Goal: Task Accomplishment & Management: Use online tool/utility

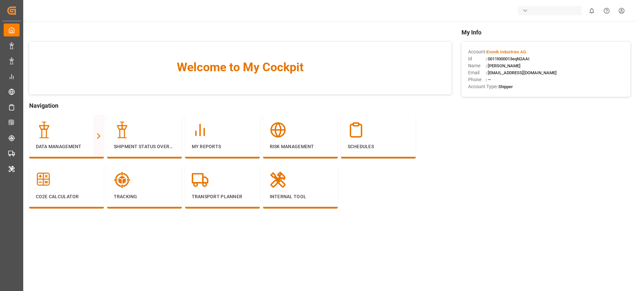
click at [519, 10] on div "button" at bounding box center [550, 10] width 64 height 9
click at [517, 25] on input at bounding box center [551, 28] width 108 height 12
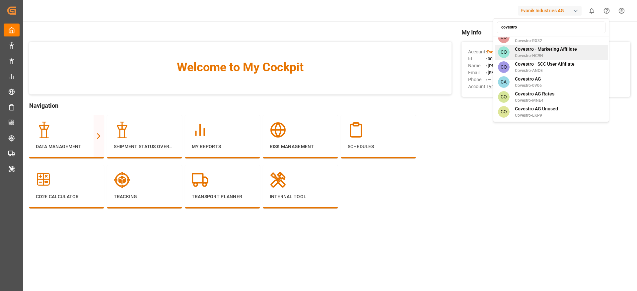
scroll to position [94, 0]
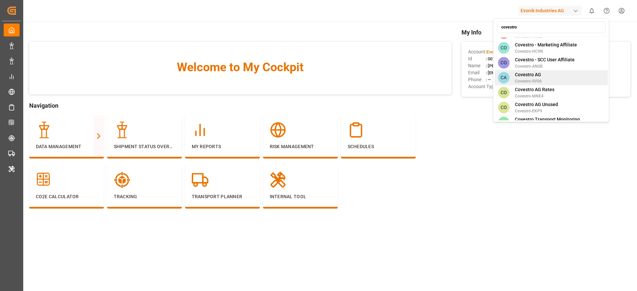
type input "covestro"
click at [520, 78] on span "Covestro-0V06" at bounding box center [528, 81] width 27 height 6
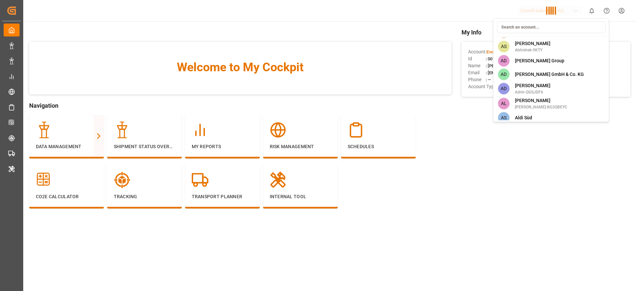
scroll to position [1064, 0]
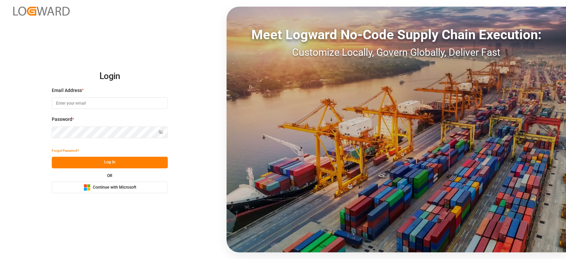
click at [139, 188] on button "Microsoft Logo Continue with Microsoft" at bounding box center [110, 187] width 116 height 12
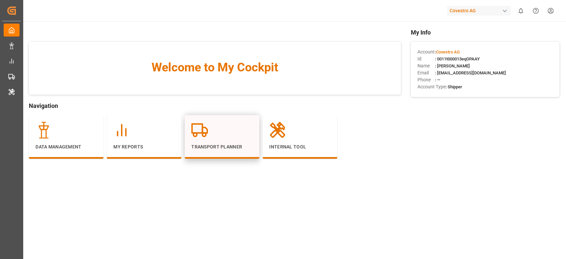
click at [220, 134] on div at bounding box center [221, 130] width 61 height 17
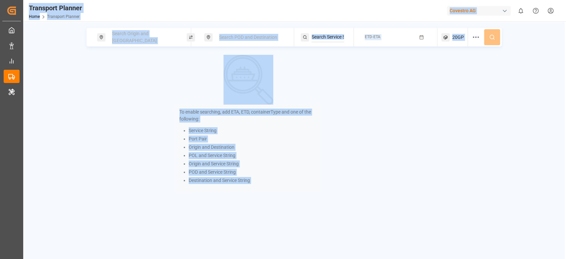
click at [128, 70] on div "To enable searching, add ETA, ETD, containerType and one of the following: Serv…" at bounding box center [249, 124] width 324 height 138
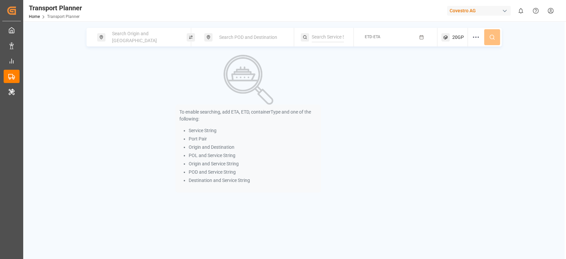
click at [138, 44] on div "Search Origin and POL" at bounding box center [142, 37] width 90 height 19
click at [127, 35] on span "Search Origin and POL" at bounding box center [134, 37] width 45 height 12
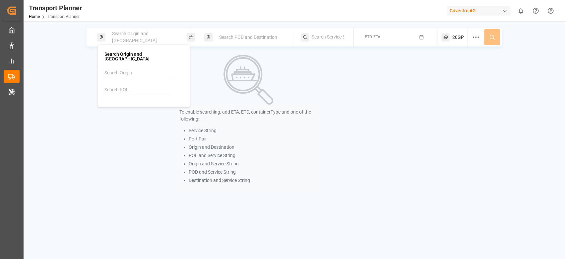
click at [115, 85] on input at bounding box center [137, 90] width 67 height 10
paste input "DEWVN"
type input "DEWVN"
click at [120, 104] on div "DEWVN" at bounding box center [125, 107] width 25 height 7
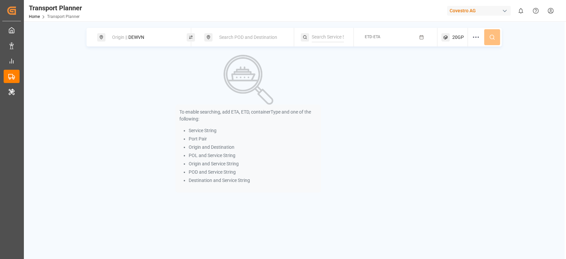
click at [130, 115] on div "To enable searching, add ETA, ETD, containerType and one of the following: Serv…" at bounding box center [249, 124] width 324 height 138
click at [259, 40] on div "Search POD and Destination" at bounding box center [251, 37] width 72 height 12
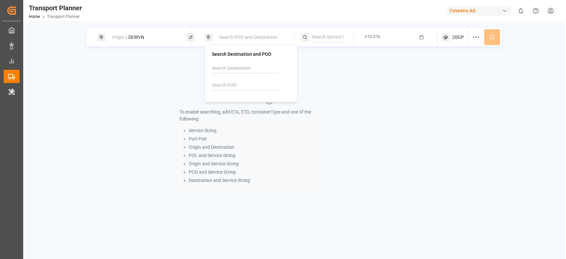
paste input "MMRGN"
click at [231, 83] on input "MMRGN" at bounding box center [245, 85] width 67 height 10
type input "MMRGN"
click at [223, 109] on div "Yangon" at bounding box center [228, 110] width 16 height 7
click at [145, 110] on div "To enable searching, add ETA, ETD, containerType and one of the following: Serv…" at bounding box center [249, 124] width 324 height 138
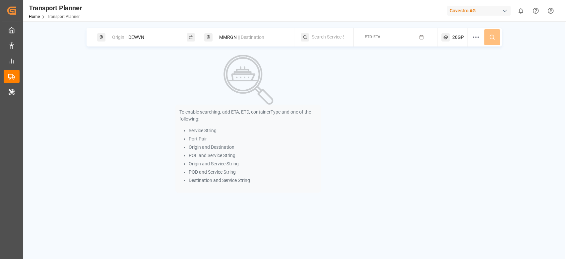
paste input "AEU1"
click at [331, 36] on input "AEU1" at bounding box center [328, 37] width 32 height 10
type input "AEU1"
click at [326, 54] on span "AEU1" at bounding box center [325, 54] width 11 height 5
click at [393, 40] on button "ETD-ETA" at bounding box center [395, 37] width 75 height 13
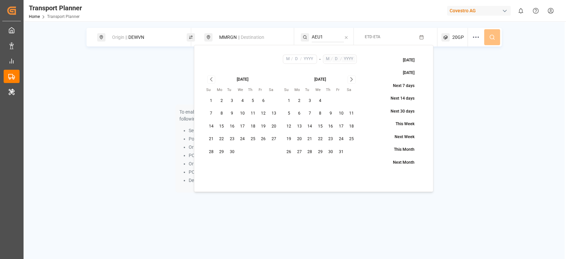
click at [221, 115] on button "8" at bounding box center [221, 113] width 11 height 11
type input "9"
type input "8"
type input "2025"
click at [352, 80] on icon "Go to next month" at bounding box center [352, 79] width 8 height 8
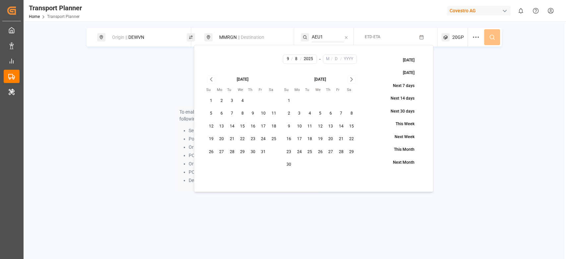
click at [352, 80] on icon "Go to next month" at bounding box center [352, 79] width 8 height 8
click at [318, 153] on button "31" at bounding box center [320, 152] width 11 height 11
type input "12"
type input "31"
type input "2025"
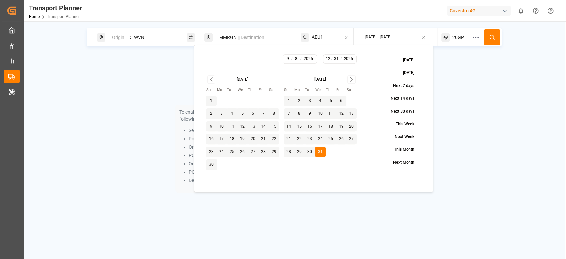
click at [491, 32] on button at bounding box center [492, 37] width 16 height 16
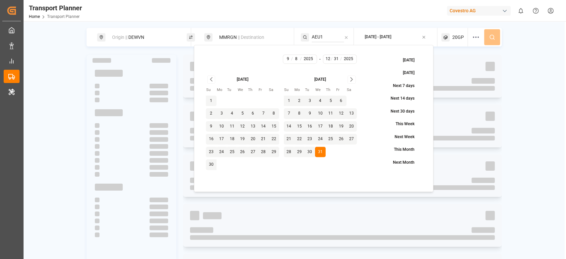
click at [491, 32] on div "Origin || DEWVN MMRGN || Destination AEU1 2025-09-08 - 2025-12-31 20GP" at bounding box center [294, 37] width 415 height 19
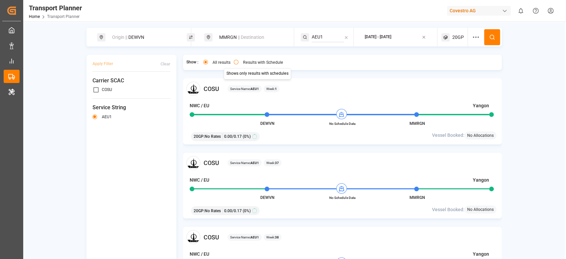
click at [243, 64] on label "Results with Schedule" at bounding box center [263, 62] width 40 height 4
click at [238, 64] on button "Results with Schedule" at bounding box center [236, 62] width 5 height 5
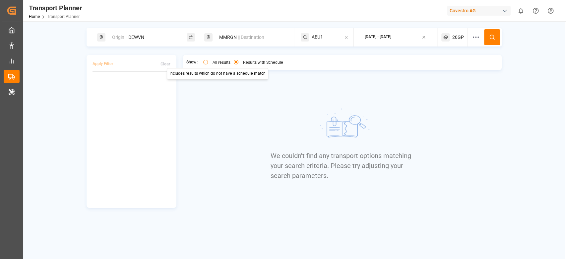
click at [213, 63] on label "All results" at bounding box center [222, 62] width 18 height 4
click at [208, 63] on button "All results" at bounding box center [205, 62] width 5 height 5
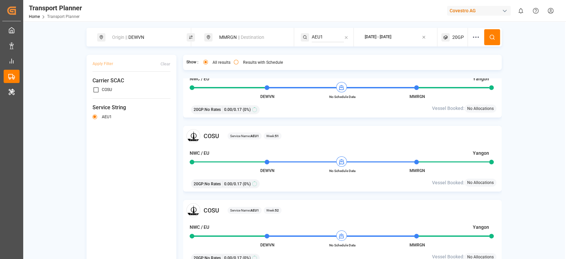
scroll to position [5, 0]
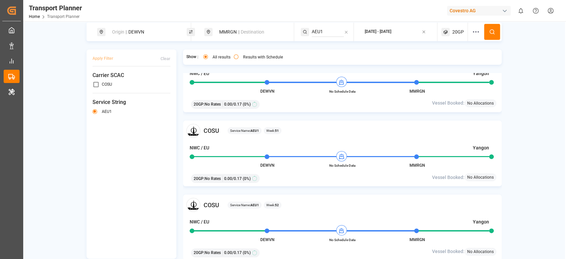
click at [453, 33] on span "20GP" at bounding box center [458, 32] width 12 height 7
click at [444, 62] on small "20GP" at bounding box center [441, 63] width 23 height 5
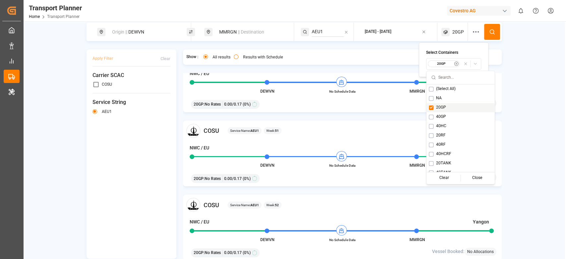
click at [438, 106] on span "20GP" at bounding box center [441, 107] width 10 height 6
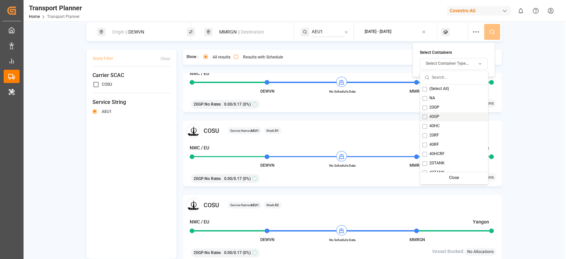
click at [434, 118] on span "40GP" at bounding box center [435, 117] width 10 height 6
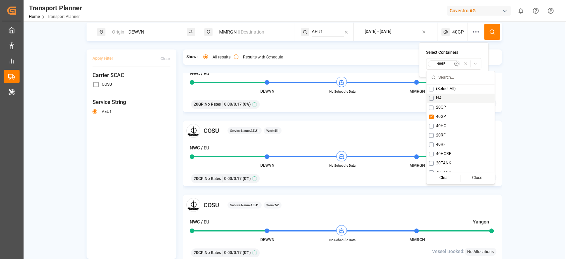
click at [487, 35] on button at bounding box center [492, 32] width 16 height 16
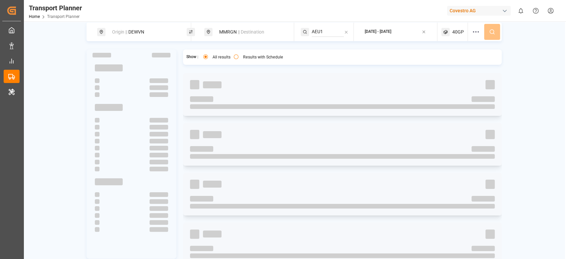
click at [487, 35] on div "Origin || DEWVN MMRGN || Destination AEU1 2025-09-08 - 2025-12-31 40GP" at bounding box center [294, 32] width 415 height 19
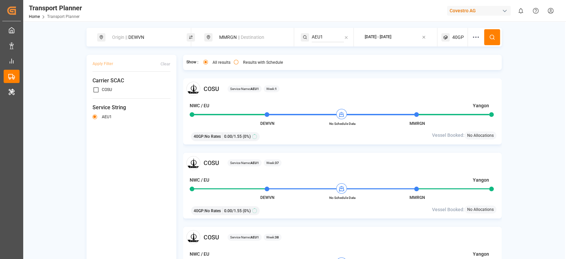
click at [459, 39] on span "40GP" at bounding box center [458, 37] width 12 height 7
click at [448, 67] on small "40GP" at bounding box center [441, 69] width 23 height 5
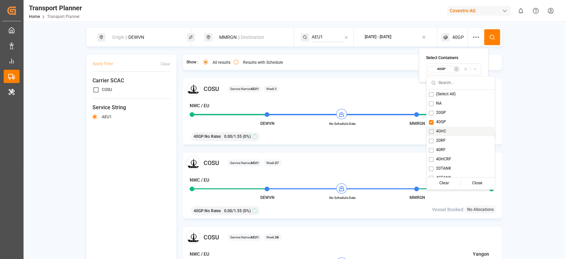
click at [440, 128] on span "40HC" at bounding box center [441, 131] width 10 height 6
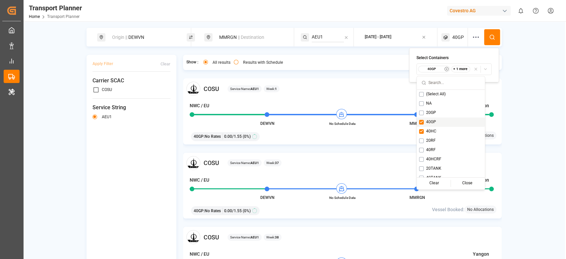
click at [438, 123] on div "40GP" at bounding box center [451, 121] width 68 height 9
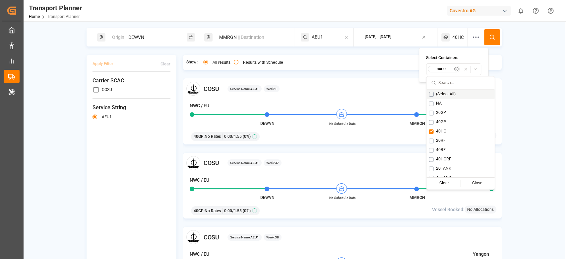
click at [494, 36] on button at bounding box center [492, 37] width 16 height 16
click at [494, 36] on div "Origin || DEWVN MMRGN || Destination AEU1 2025-09-08 - 2025-12-31 40HC" at bounding box center [294, 37] width 415 height 19
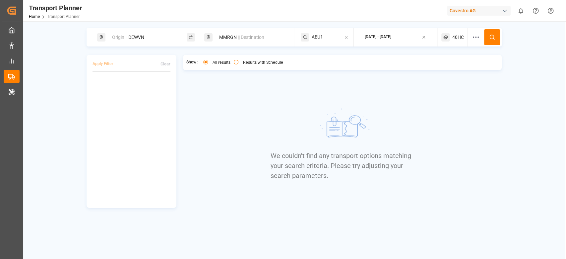
click at [447, 35] on icon at bounding box center [445, 37] width 8 height 8
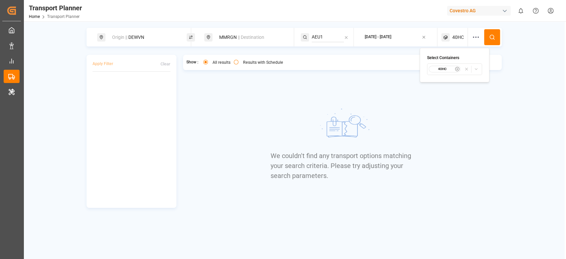
click at [437, 68] on small "40HC" at bounding box center [442, 69] width 23 height 5
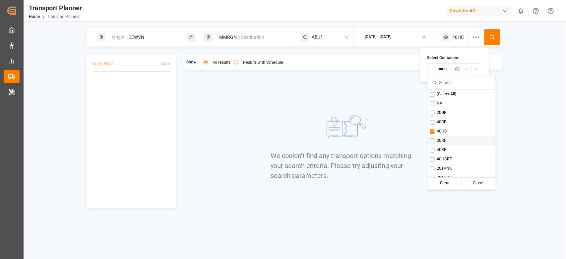
click at [438, 142] on span "20RF" at bounding box center [442, 141] width 10 height 6
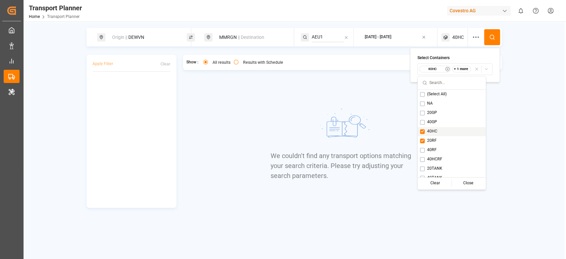
click at [439, 131] on div "40HC" at bounding box center [452, 131] width 68 height 9
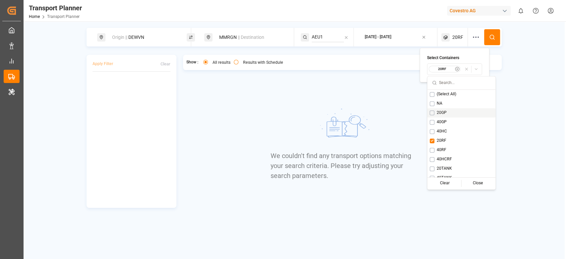
click at [492, 40] on button at bounding box center [492, 37] width 16 height 16
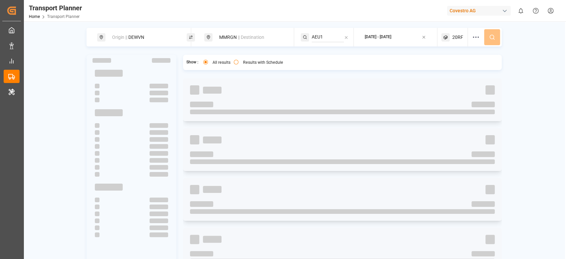
click at [492, 40] on div "Origin || DEWVN MMRGN || Destination AEU1 2025-09-08 - 2025-12-31 20RF" at bounding box center [294, 37] width 415 height 19
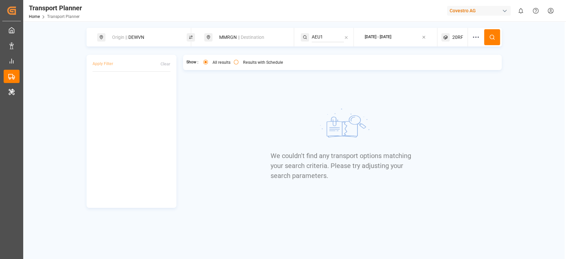
click at [459, 37] on span "20RF" at bounding box center [457, 37] width 11 height 7
click at [451, 69] on small "20RF" at bounding box center [442, 69] width 23 height 5
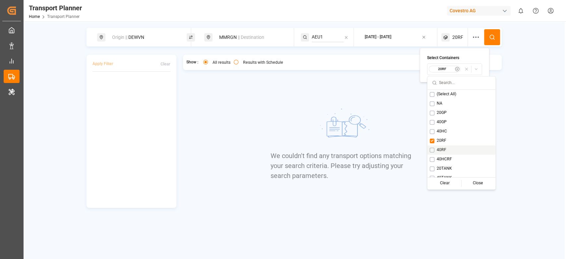
click at [437, 147] on span "40RF" at bounding box center [442, 150] width 10 height 6
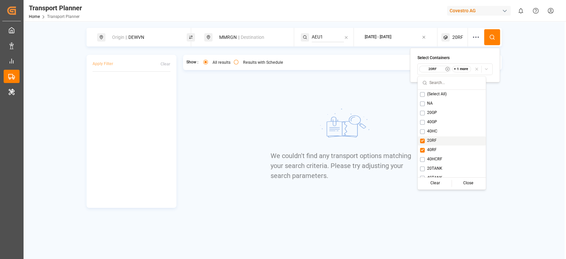
click at [435, 138] on span "20RF" at bounding box center [432, 141] width 10 height 6
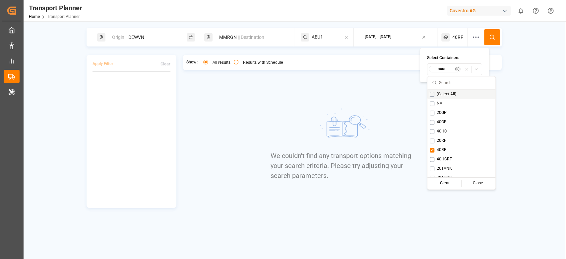
click at [490, 38] on icon at bounding box center [492, 37] width 6 height 6
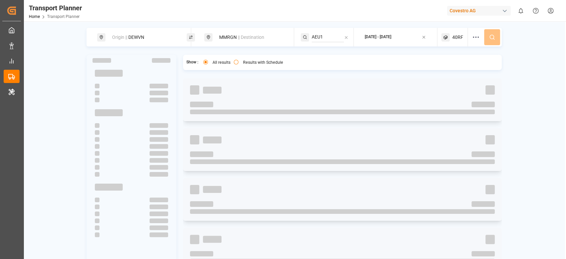
click at [490, 38] on div "Origin || DEWVN MMRGN || Destination AEU1 2025-09-08 - 2025-12-31 40RF" at bounding box center [294, 37] width 415 height 19
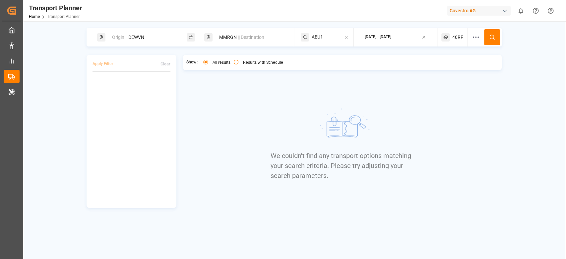
click at [459, 39] on span "40RF" at bounding box center [457, 37] width 11 height 7
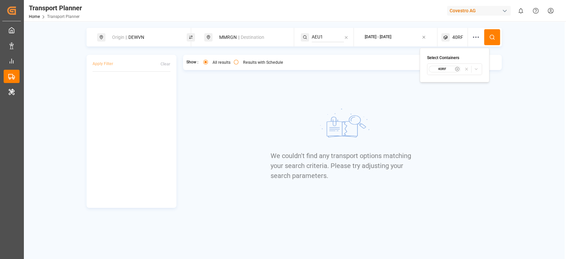
click at [443, 66] on div "40RF" at bounding box center [445, 69] width 32 height 7
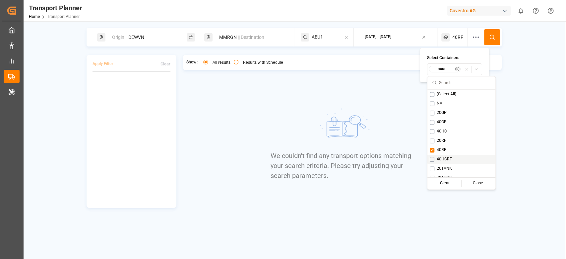
click at [438, 157] on span "40HCRF" at bounding box center [444, 159] width 15 height 6
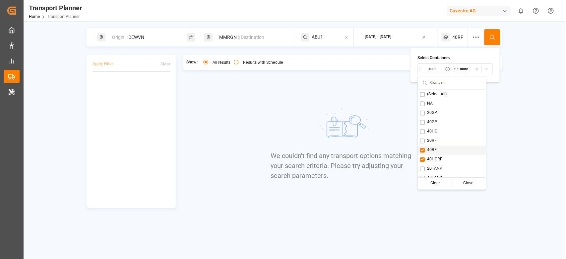
click at [435, 151] on span "40RF" at bounding box center [432, 150] width 10 height 6
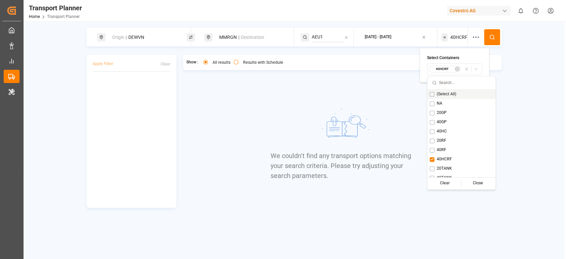
click at [492, 35] on icon at bounding box center [492, 37] width 6 height 6
click at [492, 35] on div "Origin || DEWVN MMRGN || Destination AEU1 2025-09-08 - 2025-12-31 40HCRF" at bounding box center [294, 37] width 415 height 19
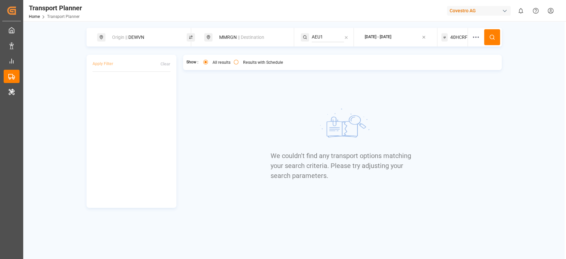
click at [462, 38] on span "40HCRF" at bounding box center [458, 37] width 17 height 7
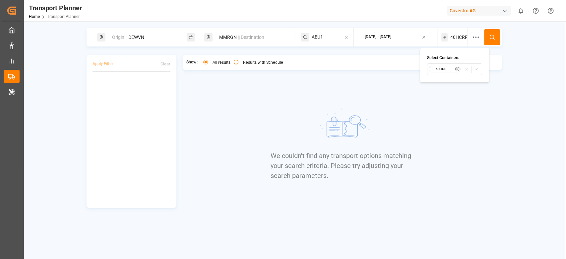
click at [447, 68] on small "40HCRF" at bounding box center [442, 69] width 23 height 5
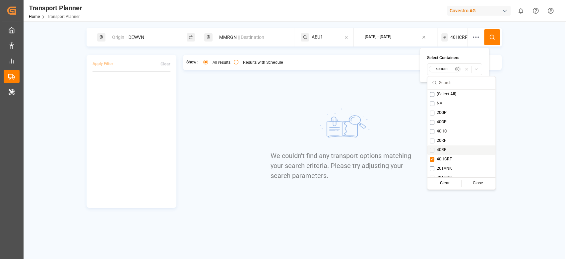
scroll to position [5, 0]
click at [432, 166] on div "20TANK" at bounding box center [462, 163] width 68 height 9
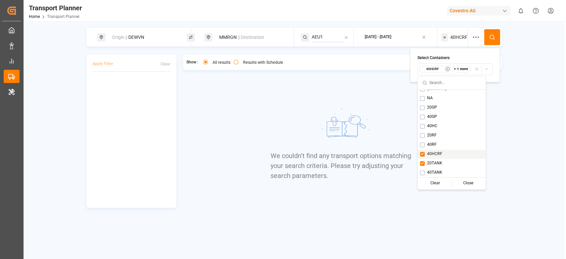
click at [432, 152] on span "40HCRF" at bounding box center [434, 154] width 15 height 6
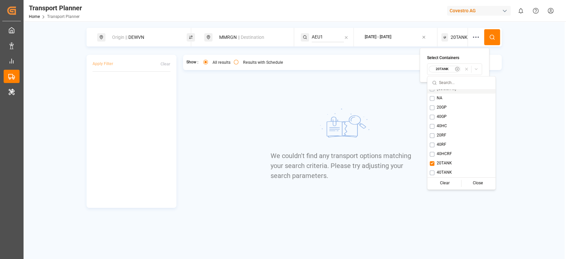
click at [489, 43] on button at bounding box center [492, 37] width 16 height 16
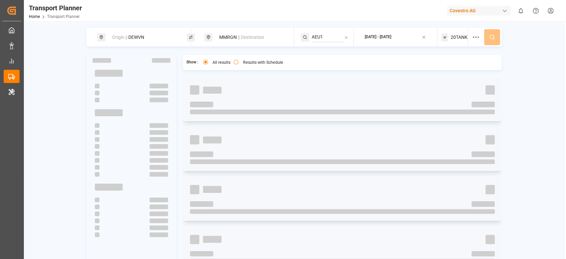
click at [489, 43] on div "Origin || DEWVN MMRGN || Destination AEU1 2025-09-08 - 2025-12-31 20TANK" at bounding box center [294, 37] width 415 height 19
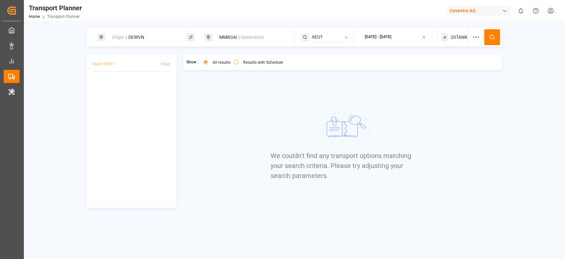
click at [455, 42] on div "20TANK" at bounding box center [454, 37] width 27 height 19
click at [443, 70] on small "20TANK" at bounding box center [442, 69] width 23 height 5
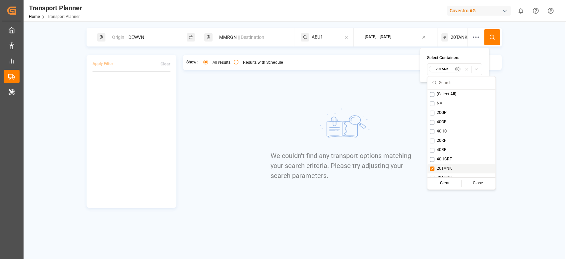
scroll to position [5, 0]
click at [437, 170] on span "40TANK" at bounding box center [444, 172] width 15 height 6
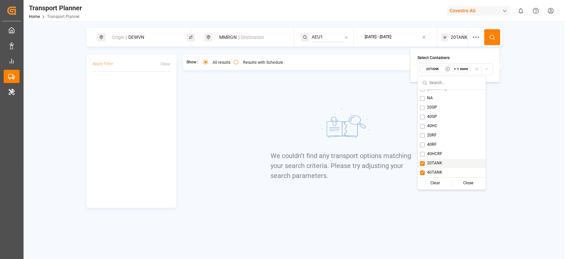
click at [439, 165] on span "20TANK" at bounding box center [434, 163] width 15 height 6
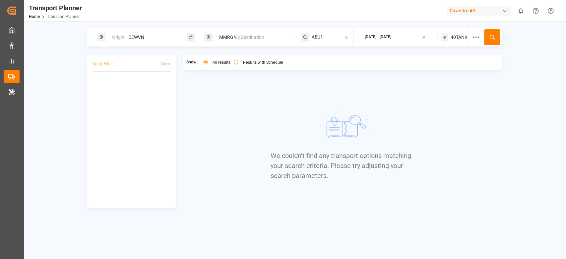
click at [486, 37] on button at bounding box center [492, 37] width 16 height 16
click at [456, 38] on span "40TANK" at bounding box center [459, 37] width 17 height 7
click at [445, 68] on small "40TANK" at bounding box center [442, 69] width 23 height 5
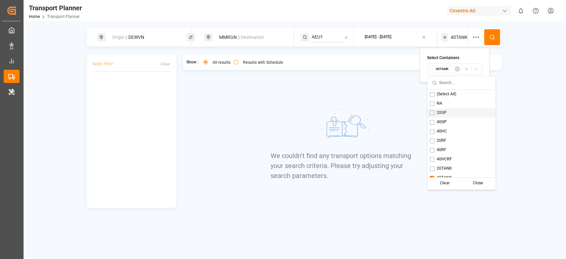
click at [443, 111] on span "20GP" at bounding box center [442, 113] width 10 height 6
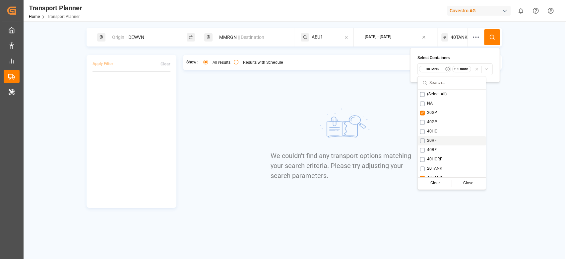
scroll to position [5, 0]
click at [433, 171] on span "40TANK" at bounding box center [434, 172] width 15 height 6
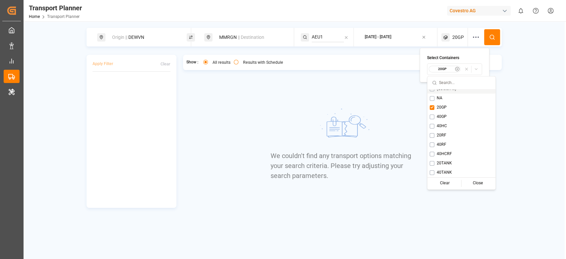
click at [488, 38] on button at bounding box center [492, 37] width 16 height 16
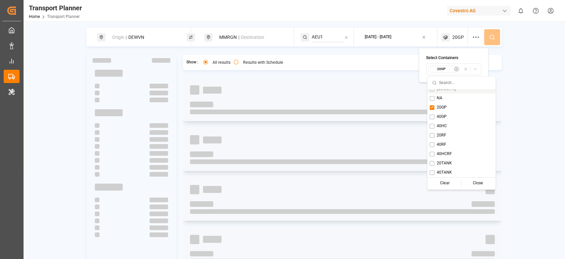
click at [488, 38] on div "Origin || DEWVN MMRGN || Destination AEU1 2025-09-08 - 2025-12-31 20GP" at bounding box center [294, 37] width 415 height 19
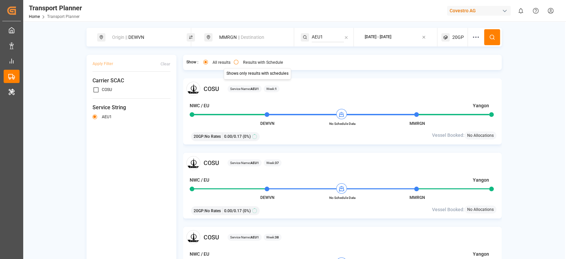
click at [234, 62] on button "Results with Schedule" at bounding box center [236, 62] width 5 height 5
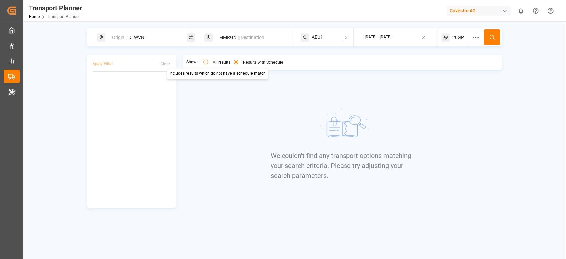
click at [204, 62] on button "All results" at bounding box center [205, 62] width 5 height 5
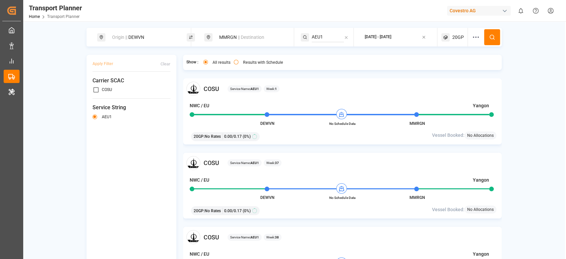
type button "all"
click at [390, 132] on div "20GP : No Rates 0.00 / 0.17 (0%)" at bounding box center [291, 135] width 204 height 11
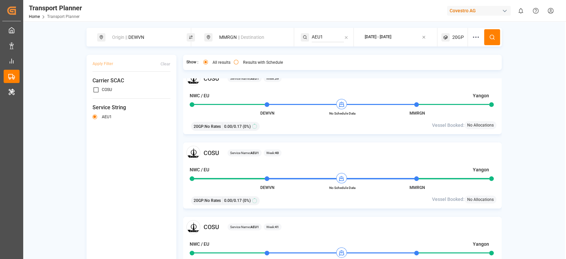
scroll to position [235, 0]
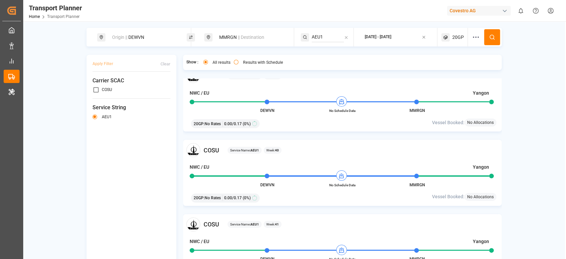
click at [476, 41] on div at bounding box center [478, 37] width 12 height 19
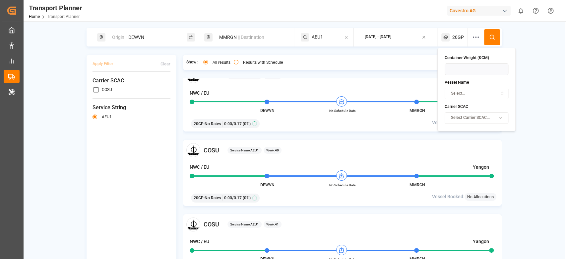
click at [477, 96] on div "Select..." at bounding box center [476, 94] width 61 height 6
click at [234, 166] on div "NWC / EU Yangon" at bounding box center [340, 168] width 300 height 9
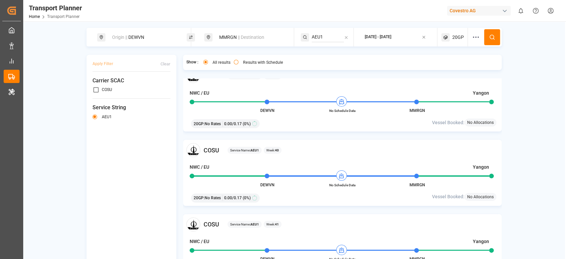
click at [234, 63] on div "Results with Schedule" at bounding box center [258, 63] width 49 height 7
click at [235, 63] on button "Results with Schedule" at bounding box center [236, 62] width 5 height 5
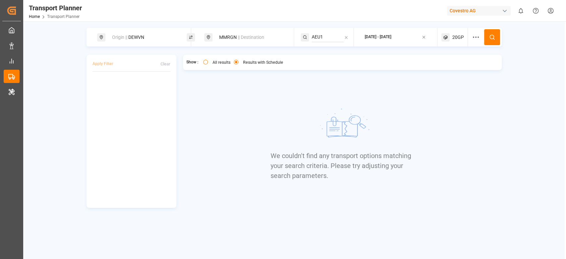
click at [454, 37] on span "20GP" at bounding box center [458, 37] width 12 height 7
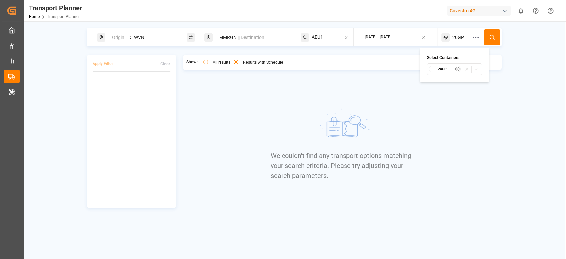
click at [443, 67] on small "20GP" at bounding box center [442, 69] width 23 height 5
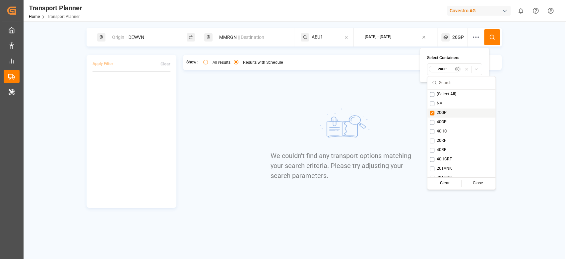
click at [436, 110] on div "20GP" at bounding box center [462, 112] width 68 height 9
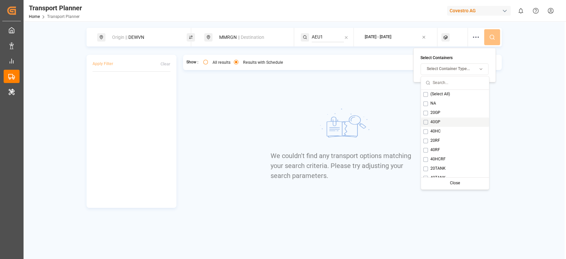
click at [440, 123] on span "40GP" at bounding box center [435, 122] width 10 height 6
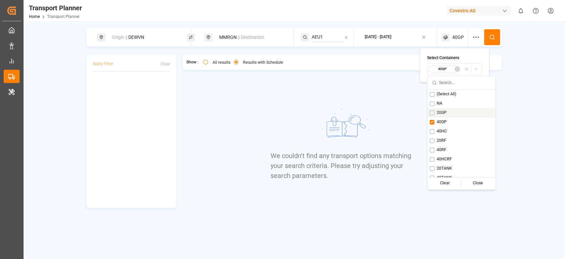
click at [490, 34] on icon at bounding box center [492, 37] width 6 height 6
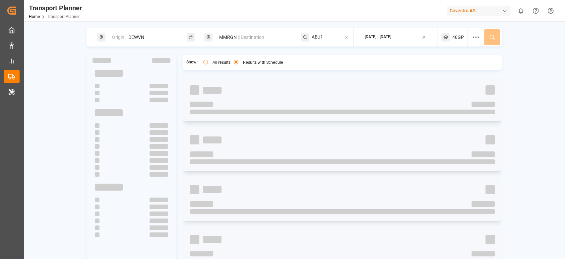
click at [490, 34] on div "Origin || DEWVN MMRGN || Destination AEU1 2025-09-08 - 2025-12-31 40GP" at bounding box center [294, 37] width 415 height 19
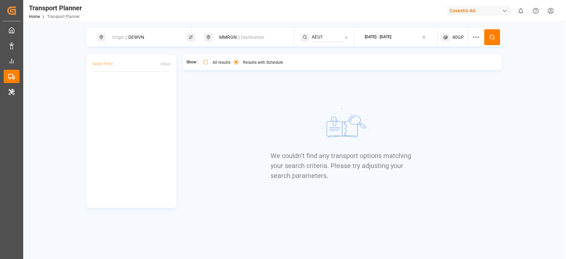
click at [448, 40] on icon at bounding box center [445, 37] width 8 height 8
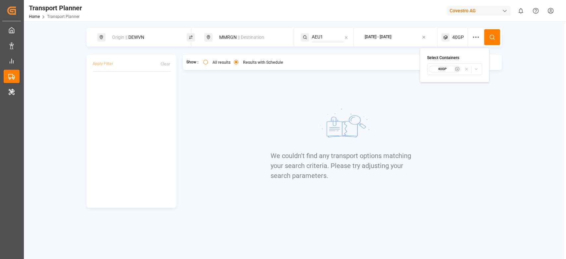
click at [438, 69] on small "40GP" at bounding box center [442, 69] width 23 height 5
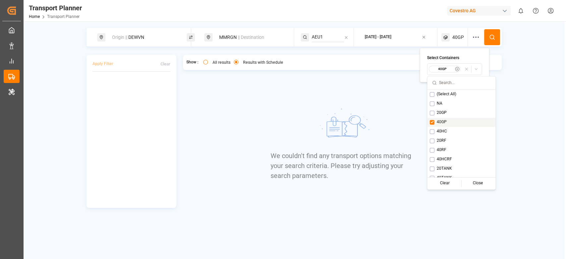
click at [437, 123] on span "40GP" at bounding box center [442, 122] width 10 height 6
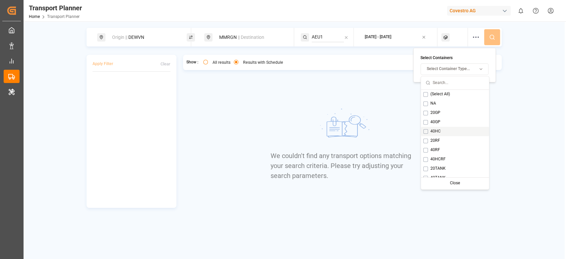
click at [435, 128] on span "40HC" at bounding box center [435, 131] width 10 height 6
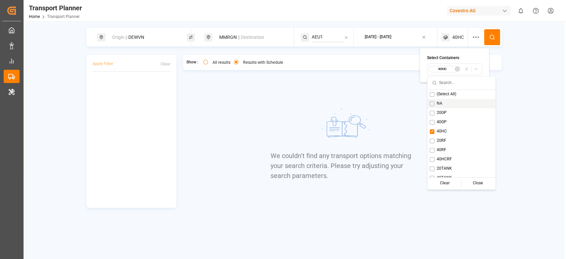
click at [491, 33] on button at bounding box center [492, 37] width 16 height 16
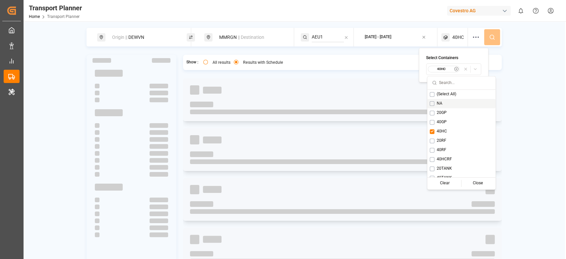
click at [491, 33] on div "Origin || DEWVN MMRGN || Destination AEU1 2025-09-08 - 2025-12-31 40HC" at bounding box center [294, 37] width 415 height 19
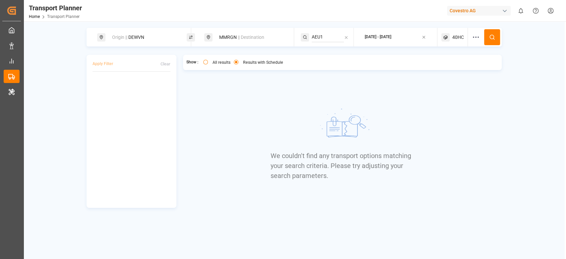
click at [460, 38] on span "40HC" at bounding box center [458, 37] width 12 height 7
click at [455, 38] on span "40HC" at bounding box center [458, 37] width 12 height 7
click at [445, 69] on small "40HC" at bounding box center [442, 69] width 23 height 5
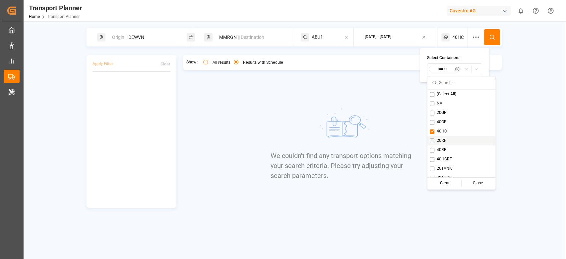
click at [440, 136] on div "20RF" at bounding box center [462, 140] width 68 height 9
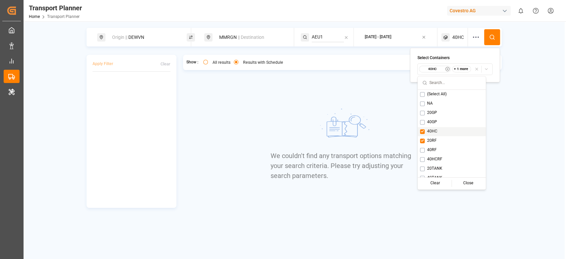
click at [433, 132] on span "40HC" at bounding box center [432, 131] width 10 height 6
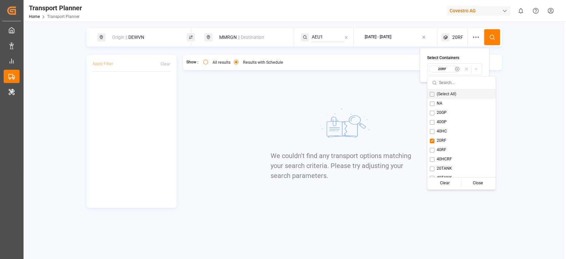
click at [494, 35] on icon at bounding box center [492, 37] width 6 height 6
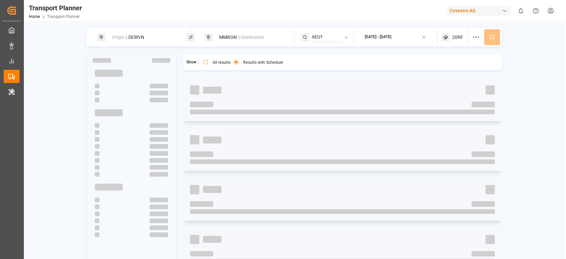
click at [494, 35] on div "Origin || DEWVN MMRGN || Destination AEU1 2025-09-08 - 2025-12-31 20RF" at bounding box center [294, 37] width 415 height 19
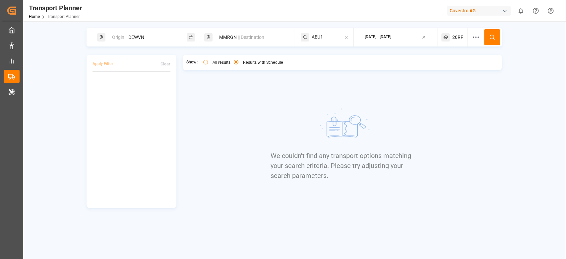
click at [454, 34] on span "20RF" at bounding box center [457, 37] width 11 height 7
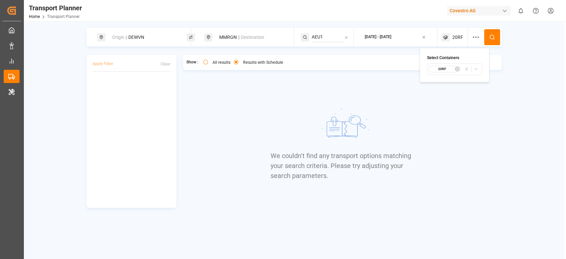
click at [444, 70] on small "20RF" at bounding box center [442, 69] width 23 height 5
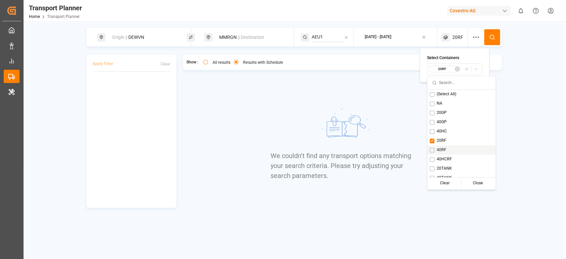
click at [440, 148] on span "40RF" at bounding box center [442, 150] width 10 height 6
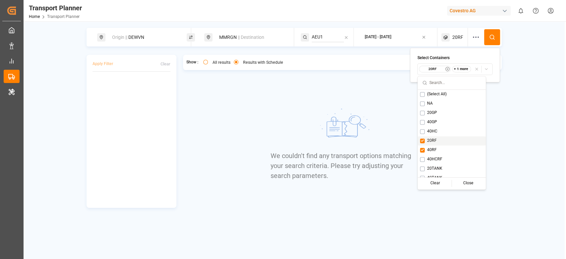
click at [435, 142] on span "20RF" at bounding box center [432, 141] width 10 height 6
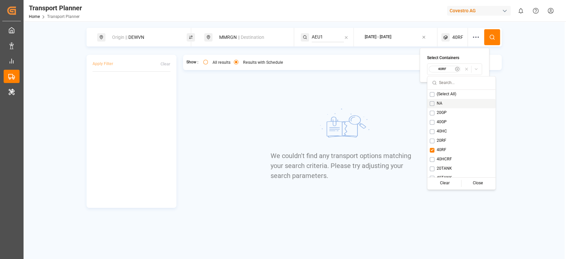
click at [490, 33] on button at bounding box center [492, 37] width 16 height 16
click at [490, 33] on div "Origin || DEWVN MMRGN || Destination AEU1 2025-09-08 - 2025-12-31 40RF" at bounding box center [294, 37] width 415 height 19
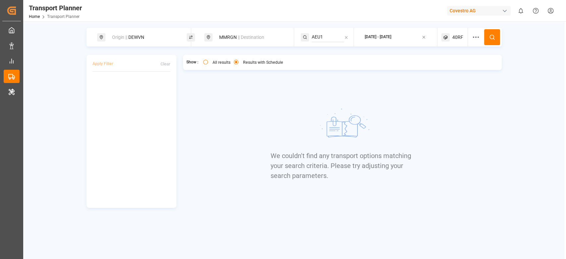
click at [458, 37] on span "40RF" at bounding box center [457, 37] width 11 height 7
click at [447, 71] on small "40RF" at bounding box center [442, 69] width 23 height 5
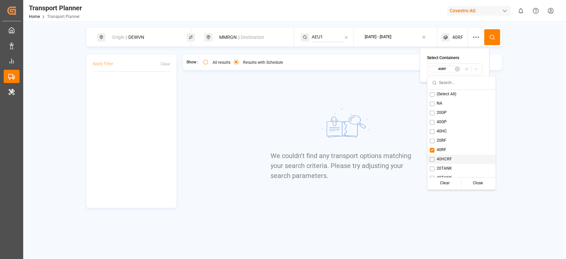
click at [444, 160] on span "40HCRF" at bounding box center [444, 159] width 15 height 6
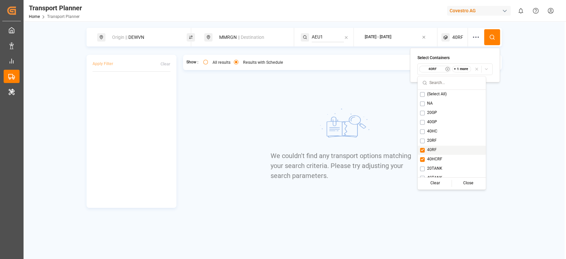
click at [437, 153] on div "40RF" at bounding box center [452, 149] width 68 height 9
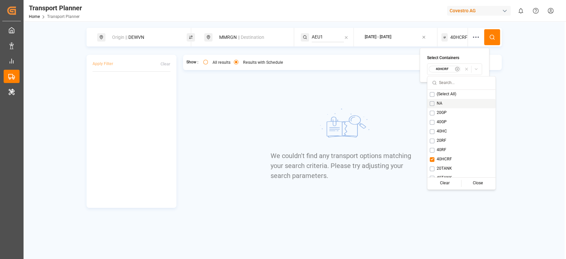
click at [491, 41] on button at bounding box center [492, 37] width 16 height 16
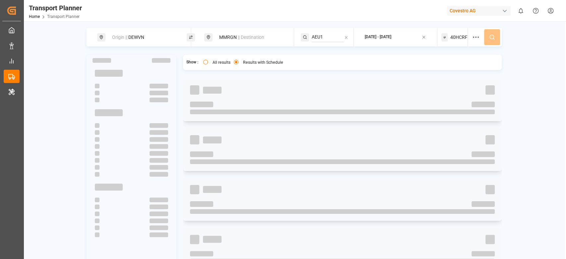
click at [491, 41] on div "Origin || DEWVN MMRGN || Destination AEU1 2025-09-08 - 2025-12-31 40HCRF" at bounding box center [294, 37] width 415 height 19
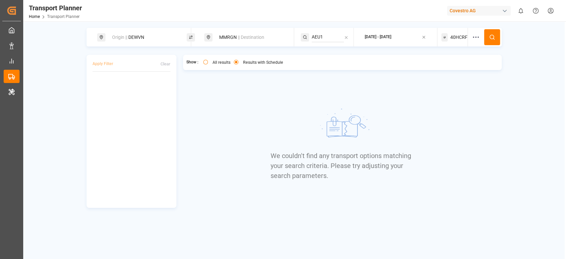
click at [461, 40] on span "40HCRF" at bounding box center [458, 37] width 17 height 7
click at [450, 72] on div "40HCRF" at bounding box center [445, 69] width 32 height 7
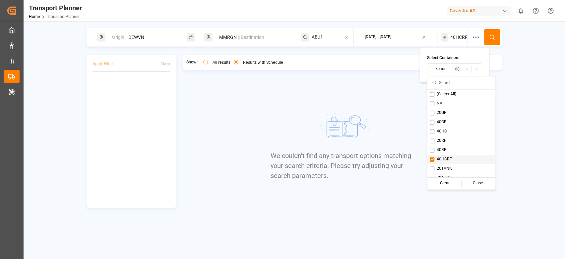
scroll to position [5, 0]
click at [438, 165] on span "20TANK" at bounding box center [444, 163] width 15 height 6
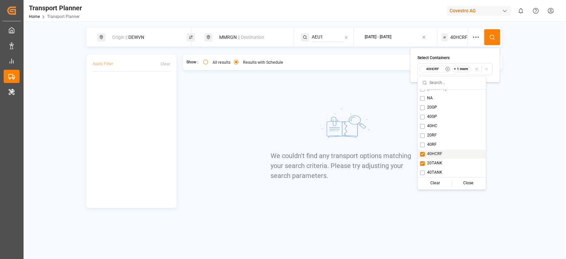
click at [432, 151] on span "40HCRF" at bounding box center [434, 154] width 15 height 6
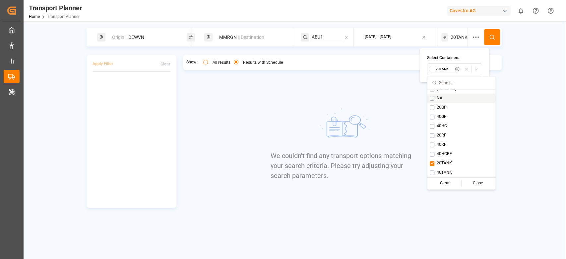
click at [491, 38] on icon at bounding box center [492, 37] width 6 height 6
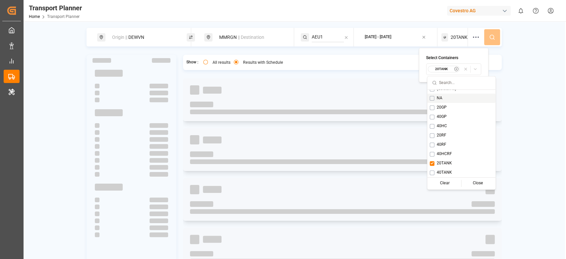
click at [491, 38] on div "Origin || DEWVN MMRGN || Destination AEU1 2025-09-08 - 2025-12-31 20TANK" at bounding box center [294, 37] width 415 height 19
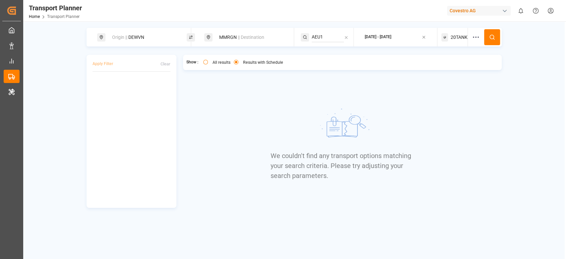
click at [453, 42] on div "20TANK" at bounding box center [454, 37] width 27 height 19
click at [449, 68] on small "20TANK" at bounding box center [442, 69] width 23 height 5
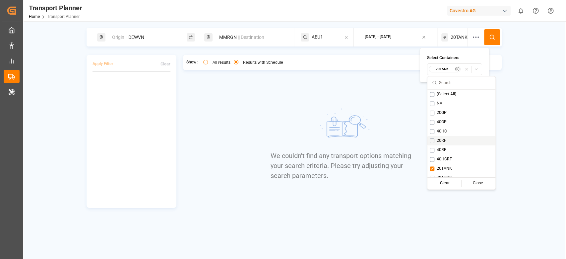
scroll to position [5, 0]
click at [435, 174] on div "40TANK" at bounding box center [462, 172] width 68 height 9
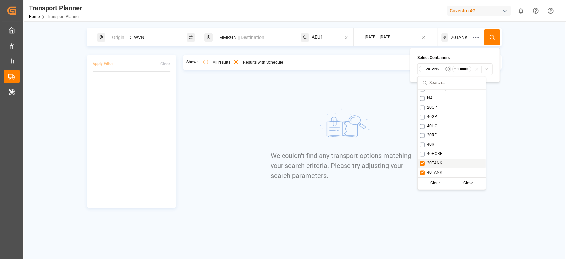
click at [427, 164] on div "20TANK" at bounding box center [452, 163] width 68 height 9
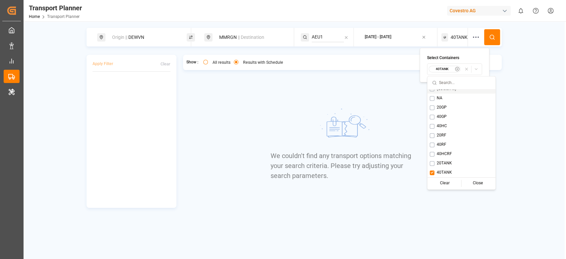
click at [487, 34] on button at bounding box center [492, 37] width 16 height 16
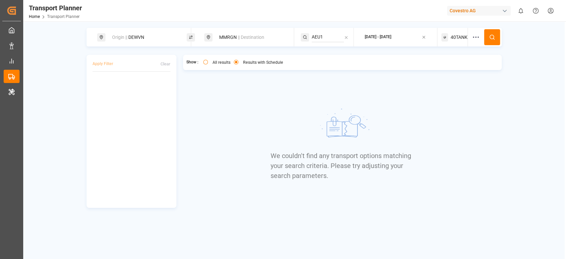
click at [453, 36] on span "40TANK" at bounding box center [459, 37] width 17 height 7
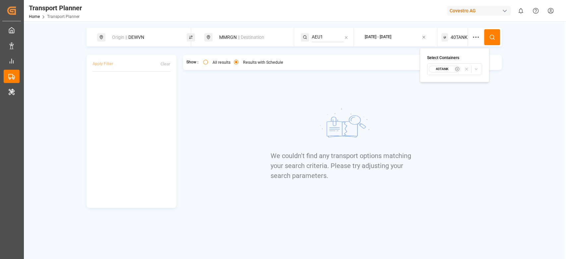
drag, startPoint x: 450, startPoint y: 74, endPoint x: 446, endPoint y: 69, distance: 6.9
click at [446, 69] on button "40TANK" at bounding box center [454, 69] width 55 height 12
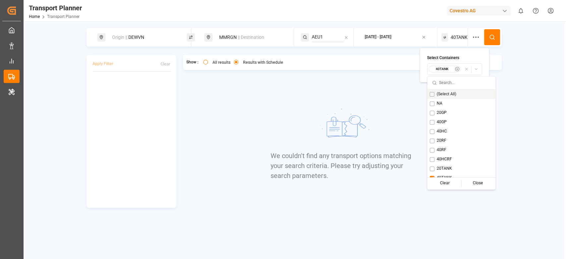
click at [446, 69] on small "40TANK" at bounding box center [442, 69] width 23 height 5
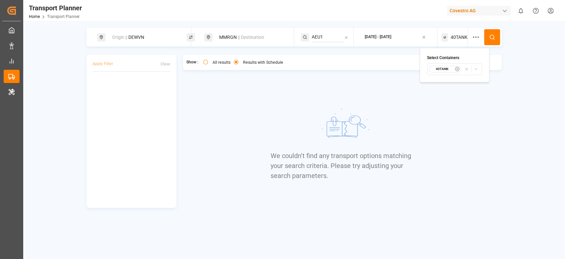
click at [438, 67] on small "40TANK" at bounding box center [442, 69] width 23 height 5
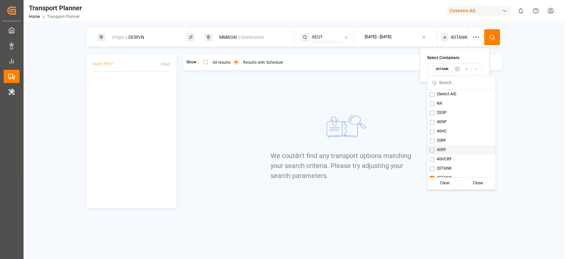
scroll to position [5, 0]
click at [432, 168] on div "40TANK" at bounding box center [462, 172] width 68 height 9
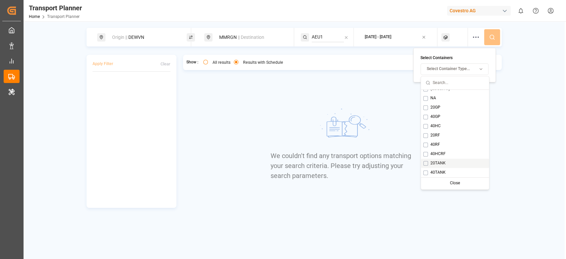
click at [381, 143] on img at bounding box center [343, 126] width 100 height 50
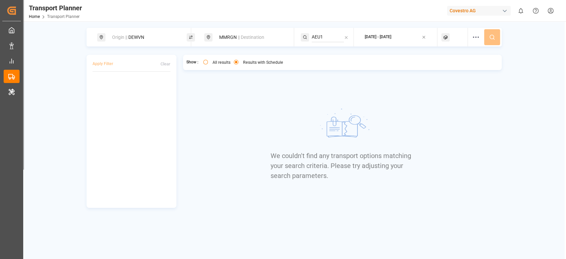
click at [478, 38] on icon at bounding box center [476, 37] width 8 height 8
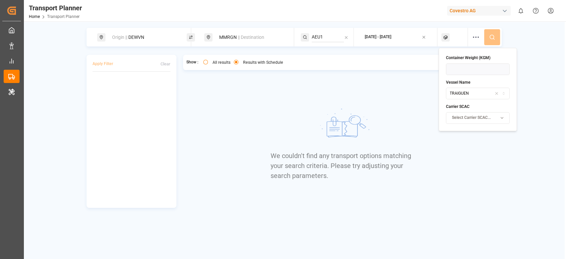
click at [496, 96] on icon "button" at bounding box center [496, 94] width 5 height 6
click at [406, 105] on div "We couldn't find any transport options matching your search criteria. Please tr…" at bounding box center [342, 142] width 143 height 129
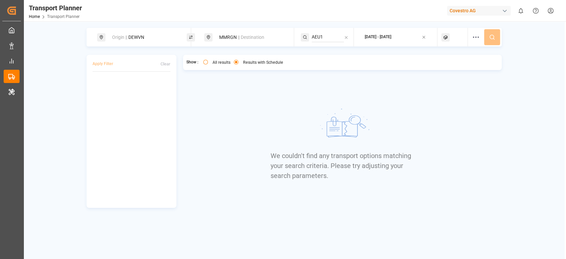
click at [451, 39] on div at bounding box center [454, 37] width 27 height 19
click at [438, 71] on span "Select Container Type..." at bounding box center [448, 69] width 43 height 6
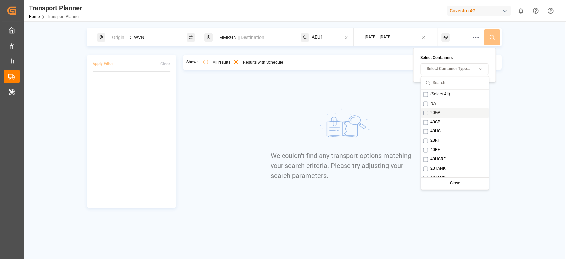
click at [434, 112] on span "20GP" at bounding box center [435, 113] width 10 height 6
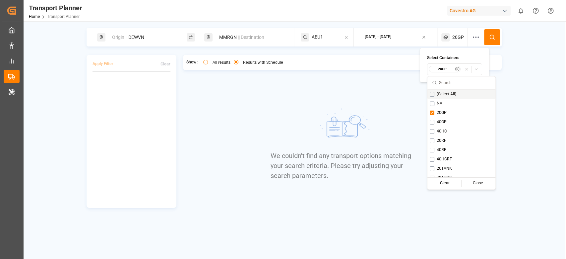
click at [493, 34] on icon at bounding box center [492, 37] width 6 height 6
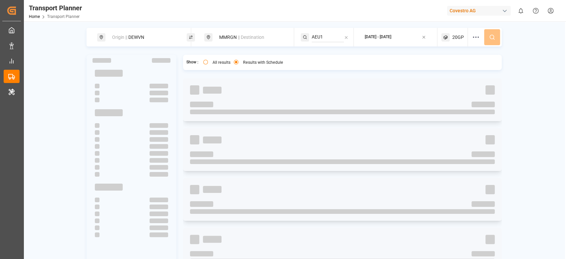
click at [493, 34] on div "Origin || DEWVN MMRGN || Destination AEU1 2025-09-08 - 2025-12-31 20GP" at bounding box center [294, 37] width 415 height 19
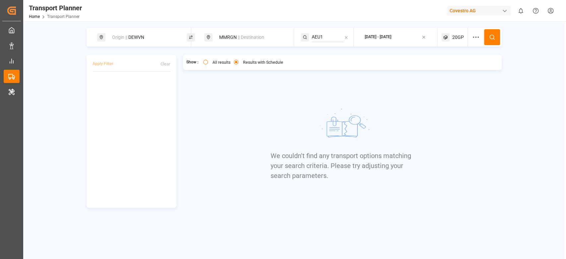
click at [456, 38] on span "20GP" at bounding box center [458, 37] width 12 height 7
click at [450, 69] on small "20GP" at bounding box center [442, 69] width 23 height 5
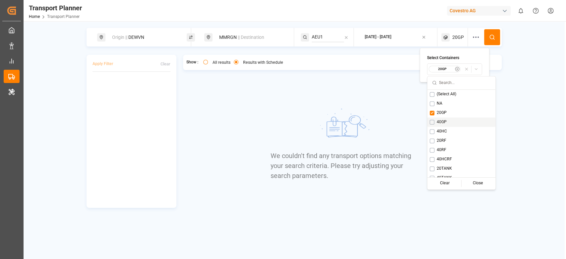
click at [439, 119] on span "40GP" at bounding box center [442, 122] width 10 height 6
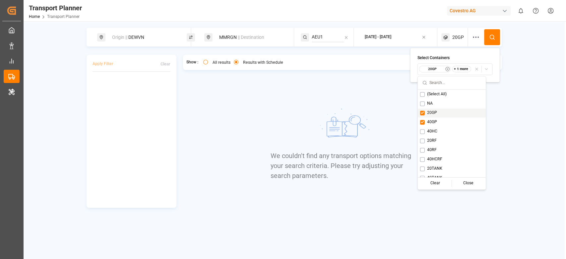
click at [439, 114] on div "20GP" at bounding box center [452, 112] width 68 height 9
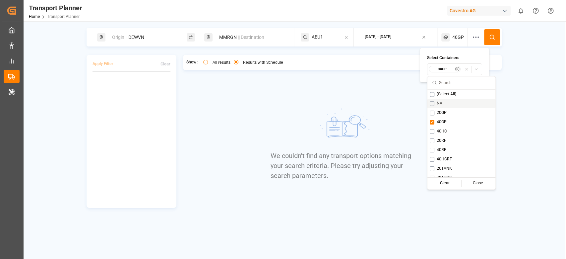
click at [491, 41] on button at bounding box center [492, 37] width 16 height 16
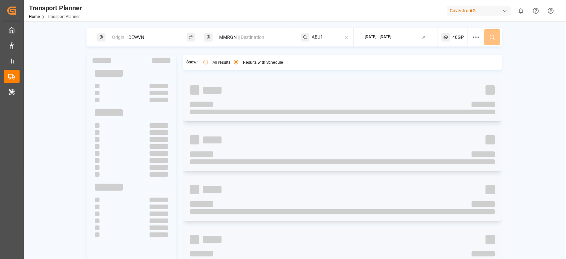
click at [491, 41] on div "Origin || DEWVN MMRGN || Destination AEU1 2025-09-08 - 2025-12-31 40GP" at bounding box center [294, 37] width 415 height 19
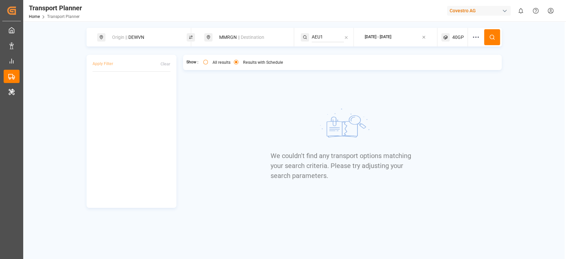
click at [460, 40] on span "40GP" at bounding box center [458, 37] width 12 height 7
click at [446, 63] on button "40GP" at bounding box center [454, 69] width 55 height 12
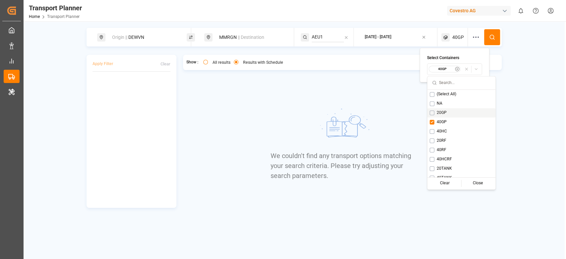
click at [294, 110] on img at bounding box center [343, 126] width 100 height 50
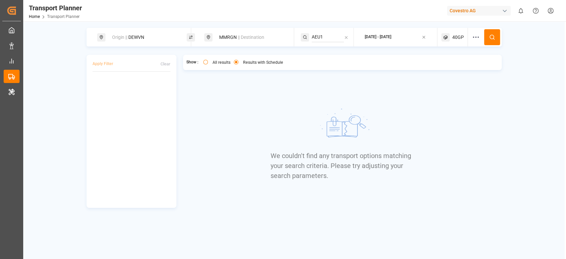
click at [146, 37] on div "Origin || DEWVN" at bounding box center [144, 37] width 72 height 12
click at [128, 85] on input "DEWVN" at bounding box center [137, 90] width 67 height 10
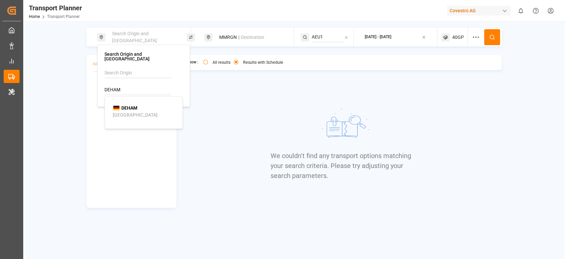
type input "DEHAM"
click at [136, 105] on b "DEHAM" at bounding box center [129, 107] width 16 height 5
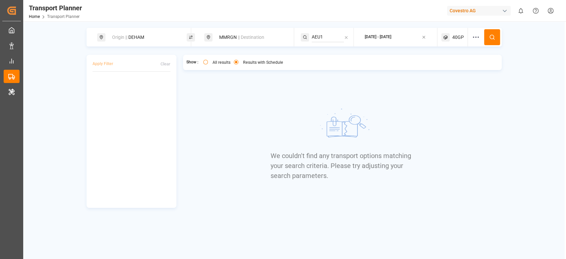
click at [239, 33] on div "MMRGN || Destination" at bounding box center [251, 37] width 72 height 12
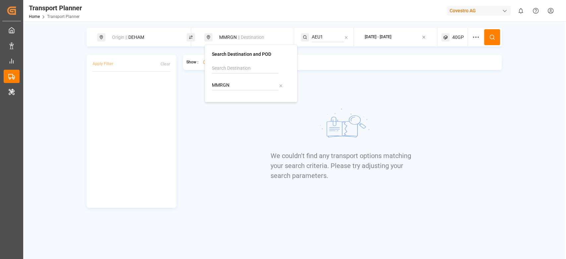
click at [220, 81] on input "MMRGN" at bounding box center [245, 85] width 67 height 10
type input "CNHMN"
click at [236, 104] on b "CNHMN" at bounding box center [237, 102] width 17 height 5
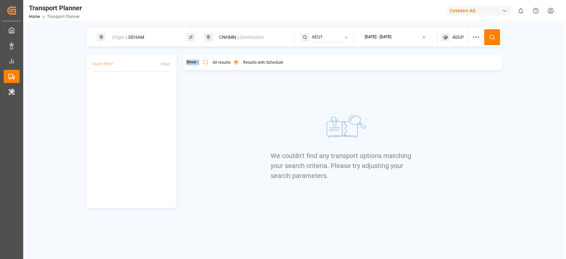
drag, startPoint x: 176, startPoint y: 85, endPoint x: 210, endPoint y: 66, distance: 38.4
click at [210, 66] on div "Apply Filter Clear Show : all All results Results with Schedule We couldn't fin…" at bounding box center [294, 131] width 415 height 153
click at [210, 66] on div "all All results" at bounding box center [216, 63] width 27 height 7
click at [208, 64] on div "all All results" at bounding box center [216, 63] width 27 height 7
click at [205, 62] on button "all" at bounding box center [205, 62] width 5 height 5
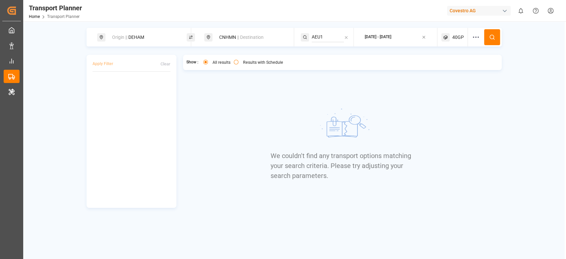
click at [328, 37] on input "AEU1" at bounding box center [328, 37] width 32 height 10
type input "AEU6"
click at [329, 53] on span "AEU6" at bounding box center [325, 54] width 11 height 5
click at [486, 33] on button at bounding box center [492, 37] width 16 height 16
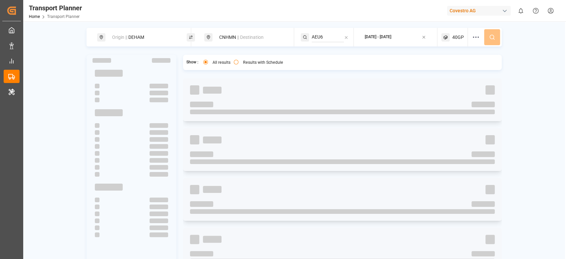
click at [486, 33] on div "Origin || DEHAM CNHMN || Destination AEU6 2025-09-08 - 2025-12-31 40GP" at bounding box center [294, 37] width 415 height 19
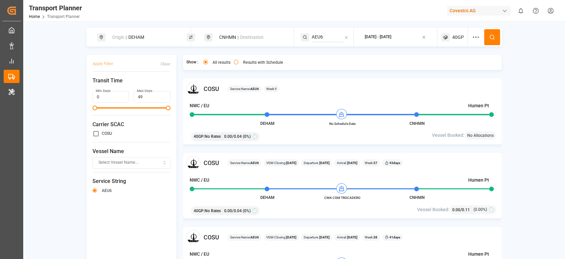
click at [456, 39] on span "40GP" at bounding box center [458, 37] width 12 height 7
click at [443, 68] on small "40GP" at bounding box center [441, 69] width 23 height 5
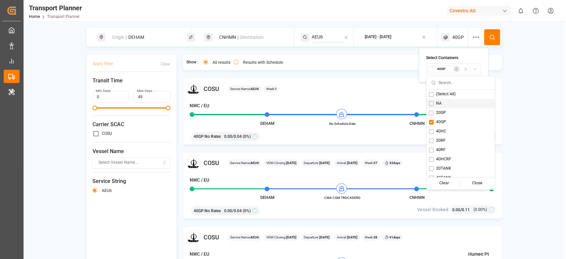
click at [436, 104] on span "NA" at bounding box center [439, 103] width 6 height 6
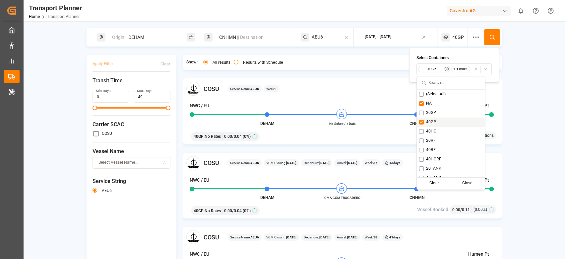
click at [426, 126] on div "40GP" at bounding box center [451, 121] width 68 height 9
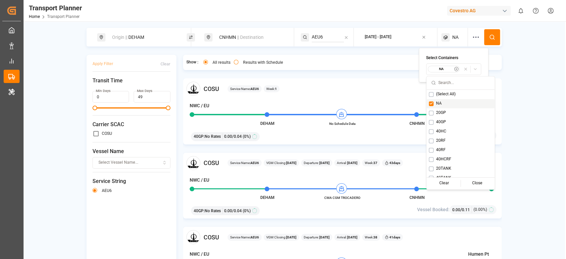
click at [437, 102] on span "NA" at bounding box center [439, 103] width 6 height 6
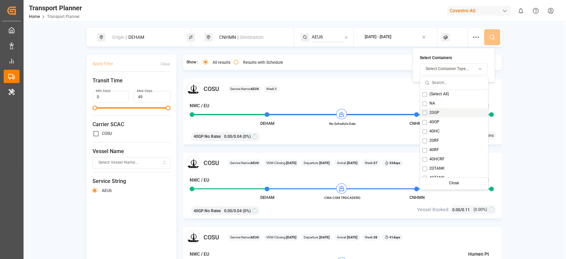
click at [431, 110] on span "20GP" at bounding box center [435, 113] width 10 height 6
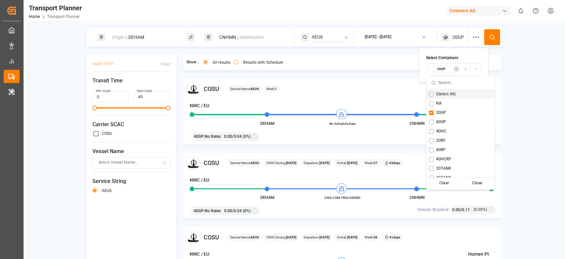
click at [490, 38] on circle at bounding box center [492, 37] width 4 height 4
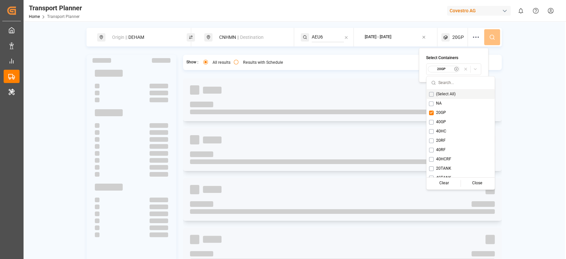
click at [490, 38] on div "Origin || DEHAM CNHMN || Destination AEU6 2025-09-08 - 2025-12-31 20GP" at bounding box center [294, 37] width 415 height 19
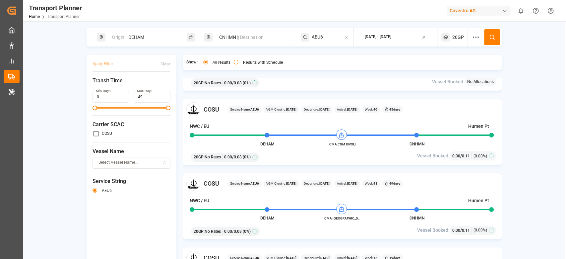
scroll to position [276, 0]
click at [141, 32] on div "Origin || DEHAM" at bounding box center [144, 37] width 72 height 12
click at [120, 86] on input "DEHAM" at bounding box center [137, 90] width 67 height 10
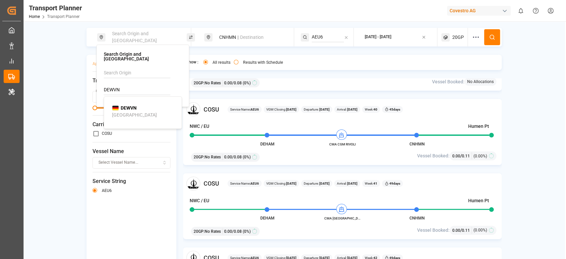
type input "DEWVN"
click at [129, 102] on li "DEWVN Wilhelmshaven" at bounding box center [144, 111] width 75 height 19
click at [129, 105] on b "DEWVN" at bounding box center [129, 107] width 16 height 5
click at [227, 38] on div "CNHMN || Destination" at bounding box center [251, 37] width 72 height 12
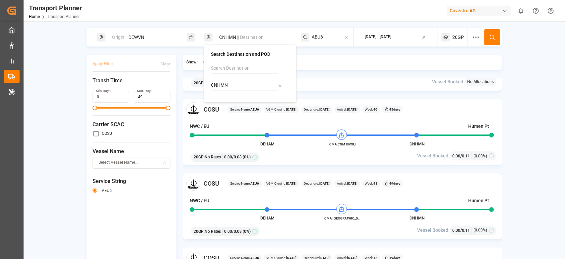
click at [219, 90] on input "CNHMN" at bounding box center [244, 85] width 67 height 10
type input "MMRGN"
click at [241, 102] on b "MMRGN" at bounding box center [237, 102] width 18 height 5
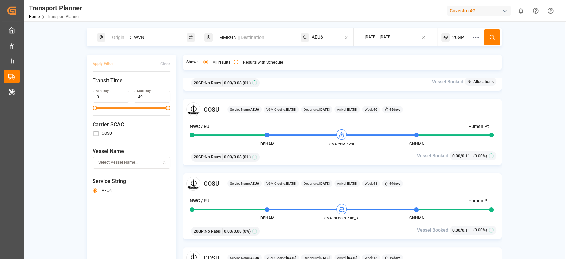
click at [222, 130] on div "NWC / EU Humen Pt" at bounding box center [340, 127] width 300 height 9
click at [317, 31] on div "AEU6" at bounding box center [327, 37] width 53 height 19
click at [318, 39] on input "AEU6" at bounding box center [328, 37] width 32 height 10
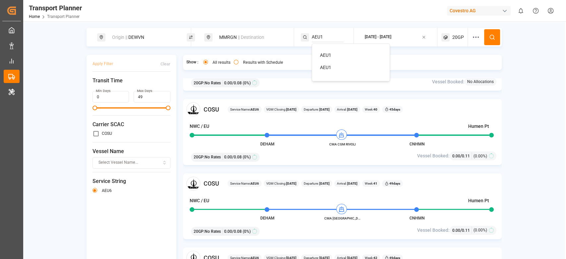
type input "AEU1"
click at [330, 51] on li "AEU1" at bounding box center [352, 55] width 75 height 12
click at [336, 53] on div "AEU1" at bounding box center [352, 55] width 64 height 7
click at [487, 39] on button at bounding box center [492, 37] width 16 height 16
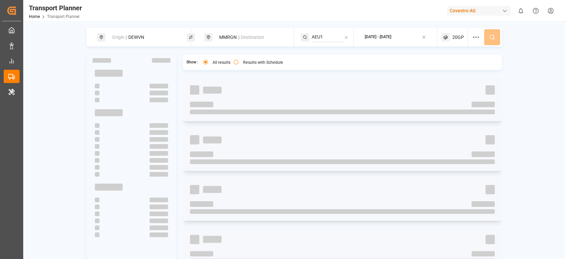
click at [487, 39] on div "Origin || DEWVN MMRGN || Destination AEU1 2025-09-08 - 2025-12-31 20GP" at bounding box center [294, 37] width 415 height 19
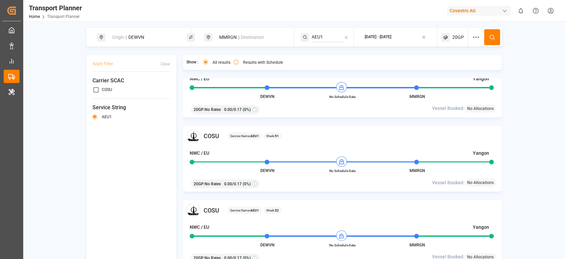
click at [149, 41] on div "Origin || DEWVN" at bounding box center [144, 37] width 72 height 12
click at [122, 85] on input "DEWVN" at bounding box center [137, 90] width 67 height 10
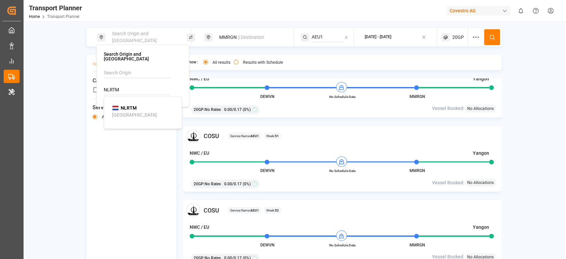
type input "NLRTM"
click at [138, 104] on div "NLRTM Rotterdam" at bounding box center [144, 111] width 64 height 14
click at [154, 112] on div "Service String AEU1" at bounding box center [132, 113] width 78 height 21
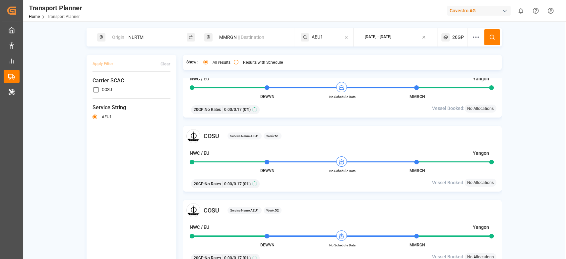
click at [236, 42] on div "MMRGN || Destination" at bounding box center [251, 37] width 72 height 12
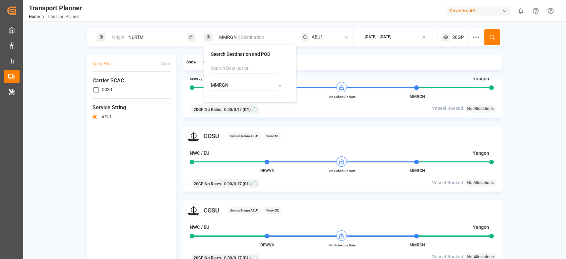
click at [220, 85] on input "MMRGN" at bounding box center [244, 85] width 67 height 10
type input "CNHMN"
click at [239, 102] on b "CNHMN" at bounding box center [236, 102] width 17 height 5
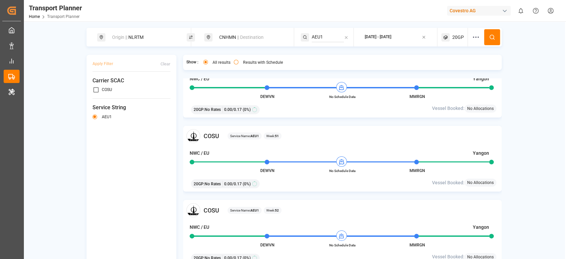
click at [139, 137] on div "Apply Filter Clear Carrier SCAC COSU Service String AEU1" at bounding box center [132, 159] width 90 height 209
click at [324, 37] on input "AEU1" at bounding box center [328, 37] width 32 height 10
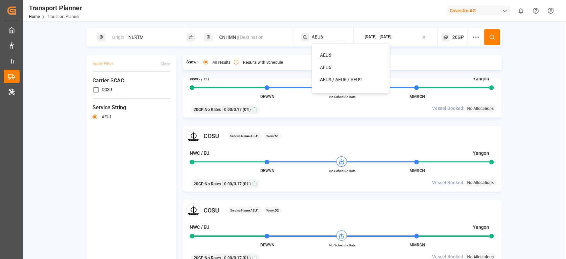
type input "AEU6"
click at [324, 52] on span "AEU6" at bounding box center [325, 54] width 11 height 5
click at [491, 36] on icon at bounding box center [492, 37] width 6 height 6
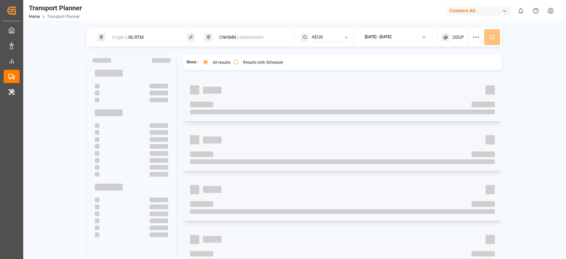
click at [491, 36] on div "Origin || NLRTM CNHMN || Destination AEU6 2025-09-08 - 2025-12-31 20GP" at bounding box center [294, 37] width 415 height 19
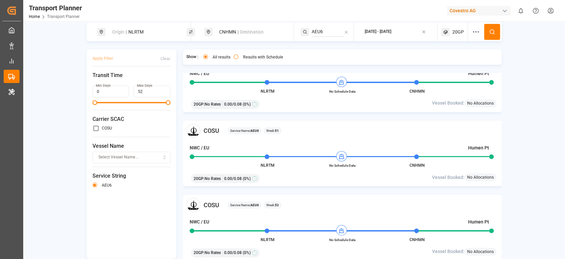
scroll to position [97, 0]
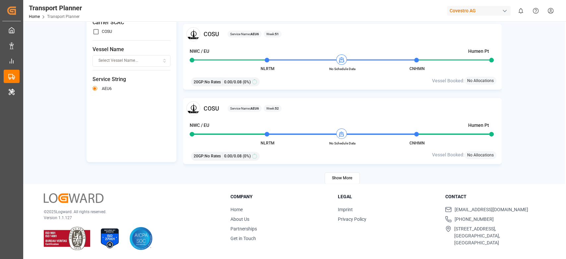
click at [345, 176] on button "Show More" at bounding box center [342, 178] width 35 height 12
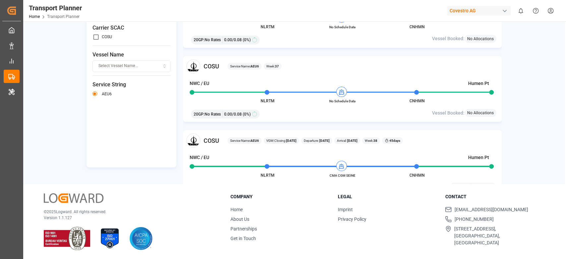
scroll to position [0, 0]
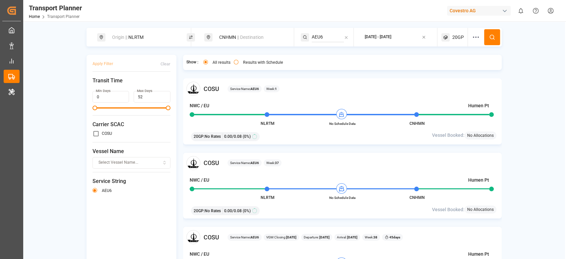
click at [391, 38] on div "2025-09-08 - 2025-12-31" at bounding box center [378, 37] width 27 height 6
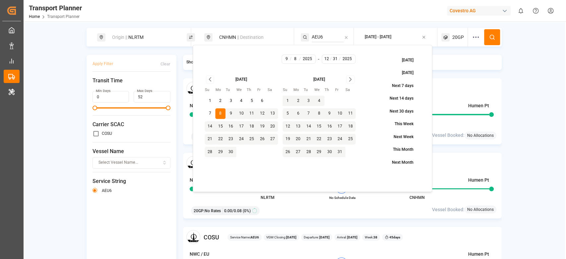
click at [350, 79] on icon "Go to next month" at bounding box center [351, 79] width 8 height 8
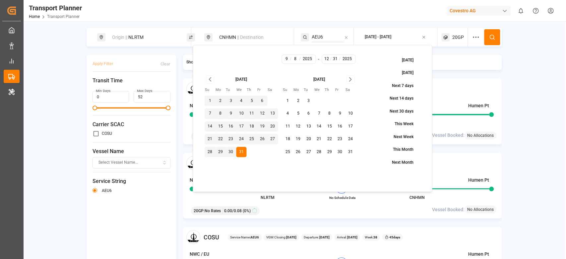
click at [350, 150] on button "31" at bounding box center [350, 152] width 11 height 11
type input "1"
type input "2026"
click at [491, 40] on button at bounding box center [492, 37] width 16 height 16
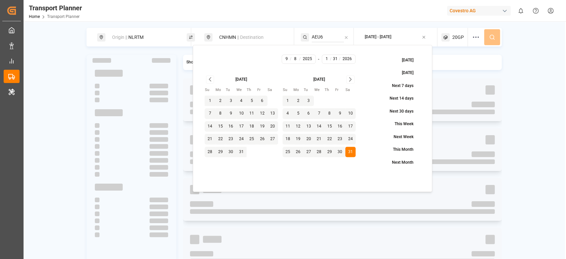
click at [491, 40] on div "Origin || NLRTM CNHMN || Destination AEU6 2025-09-08 - 2026-01-31 20GP" at bounding box center [294, 37] width 415 height 19
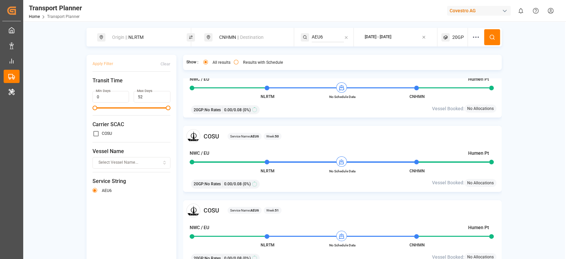
scroll to position [5, 0]
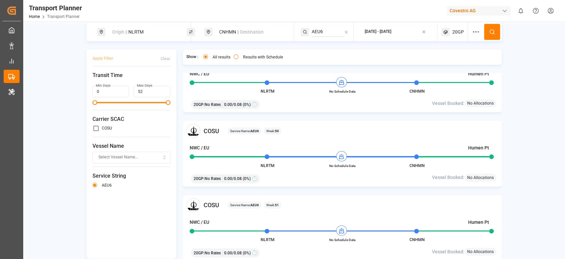
click at [141, 29] on div "Origin || NLRTM" at bounding box center [144, 32] width 72 height 12
click at [119, 82] on input "NLRTM" at bounding box center [137, 85] width 67 height 10
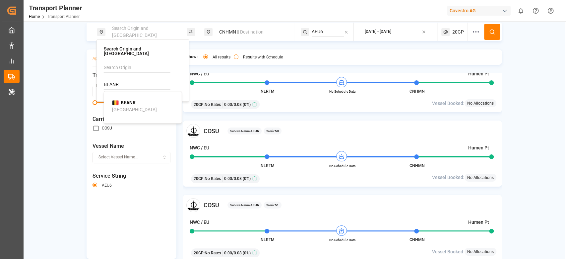
type input "BEANR"
click at [130, 100] on b "BEANR" at bounding box center [128, 102] width 15 height 5
click at [498, 28] on button at bounding box center [492, 32] width 16 height 16
click at [498, 28] on div "Origin || BEANR CNHMN || Destination AEU6 2025-09-08 - 2026-01-31 20GP" at bounding box center [294, 32] width 415 height 19
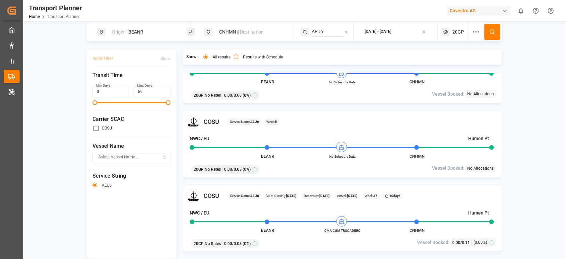
scroll to position [266, 0]
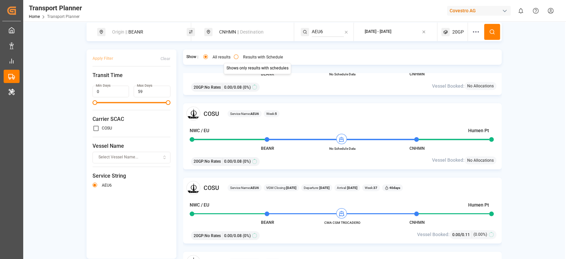
click at [243, 60] on div "Results with Schedule" at bounding box center [258, 57] width 49 height 7
click at [242, 59] on div "Results with Schedule" at bounding box center [258, 57] width 49 height 7
click at [234, 57] on button "Results with Schedule" at bounding box center [236, 56] width 5 height 5
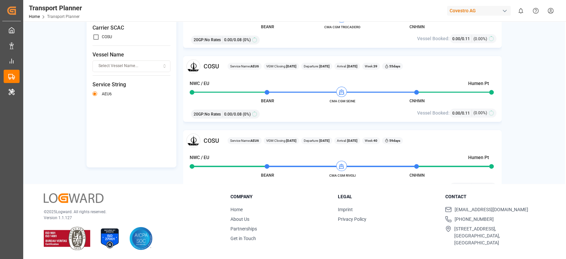
scroll to position [0, 0]
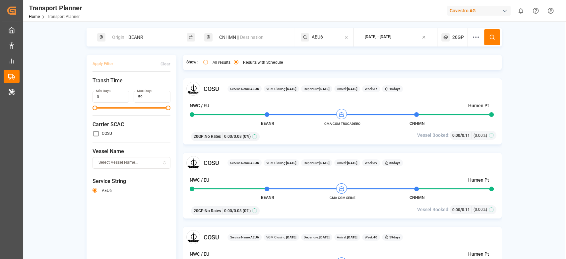
type button "only"
click at [231, 155] on div "COSU Service Name: AEU6 VGM Closing: 18-09-2025 Departure: 23-09-2025 Arrival: …" at bounding box center [342, 186] width 319 height 66
click at [361, 77] on div "Show : all All results Results with Schedule COSU Service Name: AEU6 VGM Closin…" at bounding box center [342, 170] width 319 height 231
click at [139, 38] on div "Origin || BEANR" at bounding box center [144, 37] width 72 height 12
click at [128, 86] on input "BEANR" at bounding box center [137, 90] width 67 height 10
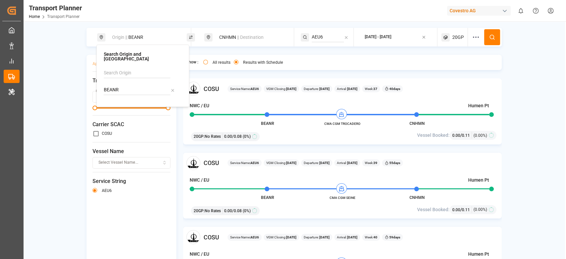
click at [128, 86] on input "BEANR" at bounding box center [137, 90] width 67 height 10
type input "DEWVN"
click at [128, 105] on b "DEWVN" at bounding box center [129, 107] width 16 height 5
click at [242, 41] on div "CNHMN || Destination" at bounding box center [251, 37] width 72 height 12
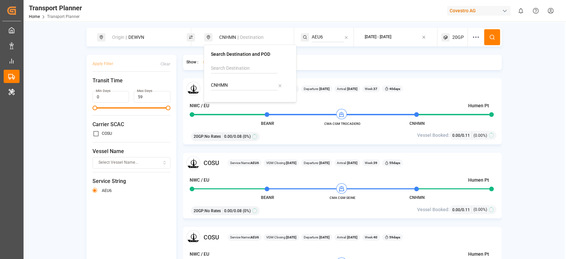
click at [219, 81] on input "CNHMN" at bounding box center [244, 85] width 67 height 10
type input "MMRGN"
click at [236, 102] on b "MMRGN" at bounding box center [237, 102] width 18 height 5
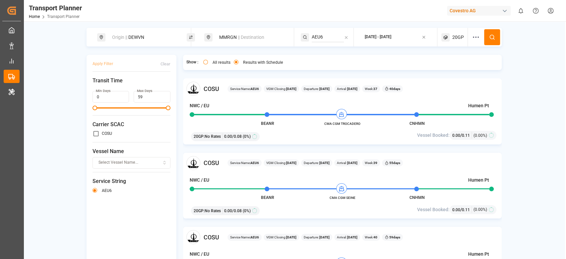
click at [159, 143] on div "Apply Filter Clear Transit Time Min Days 0 Max Days 59 Carrier SCAC COSU Vessel…" at bounding box center [132, 159] width 90 height 209
click at [309, 36] on div "AEU6" at bounding box center [327, 37] width 53 height 19
drag, startPoint x: 310, startPoint y: 36, endPoint x: 315, endPoint y: 36, distance: 5.6
click at [315, 36] on div "AEU6" at bounding box center [327, 37] width 53 height 19
click at [315, 36] on input "AEU6" at bounding box center [328, 37] width 32 height 10
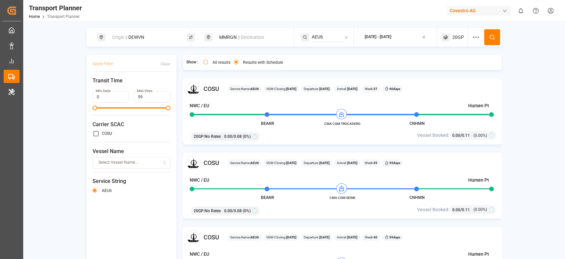
click at [315, 36] on input "AEU6" at bounding box center [328, 37] width 32 height 10
type input "AEU1"
click at [333, 57] on div "AEU1" at bounding box center [352, 55] width 64 height 7
click at [484, 39] on button at bounding box center [492, 37] width 16 height 16
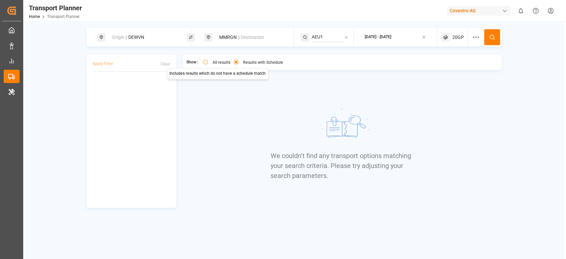
click at [213, 61] on label "All results" at bounding box center [222, 62] width 18 height 4
click at [208, 61] on button "all" at bounding box center [205, 62] width 5 height 5
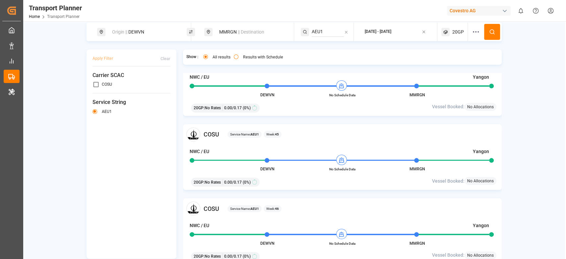
scroll to position [816, 0]
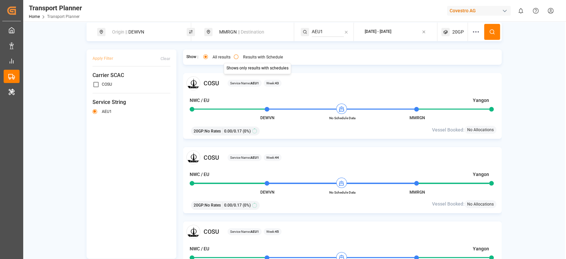
click at [245, 57] on label "Results with Schedule" at bounding box center [263, 57] width 40 height 4
click at [238, 57] on button "only" at bounding box center [236, 56] width 5 height 5
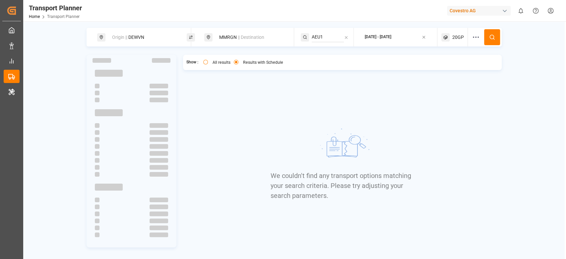
scroll to position [0, 0]
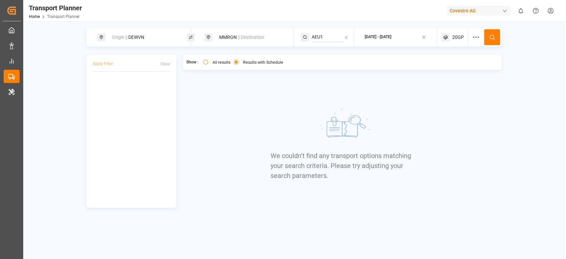
click at [461, 40] on span "20GP" at bounding box center [458, 37] width 12 height 7
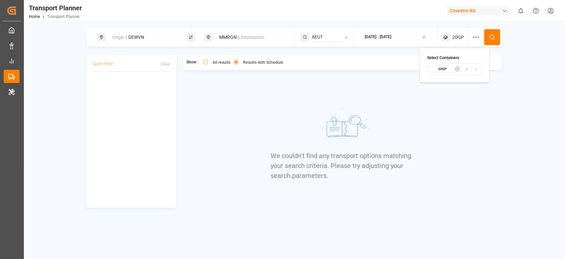
click at [445, 69] on small "20GP" at bounding box center [442, 69] width 23 height 5
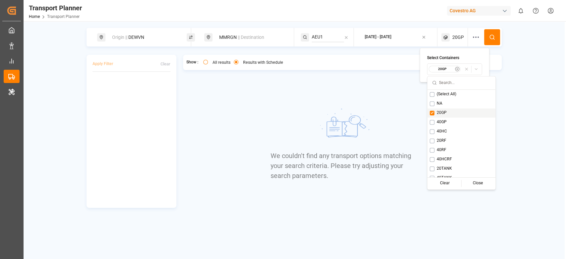
click at [440, 113] on span "20GP" at bounding box center [442, 113] width 10 height 6
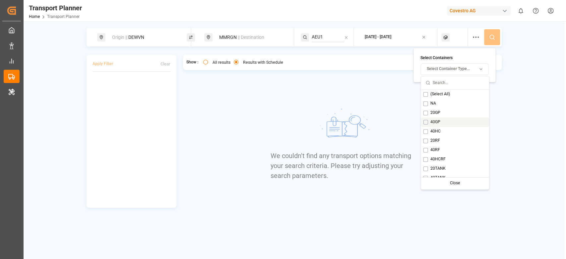
click at [437, 117] on div "40GP" at bounding box center [455, 121] width 68 height 9
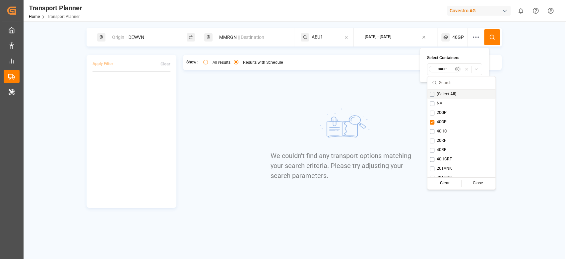
click at [492, 34] on icon at bounding box center [492, 37] width 6 height 6
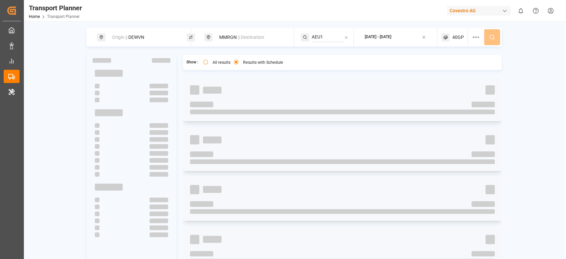
click at [492, 34] on div "Origin || DEWVN MMRGN || Destination AEU1 2025-09-08 - 2026-01-31 40GP" at bounding box center [294, 37] width 415 height 19
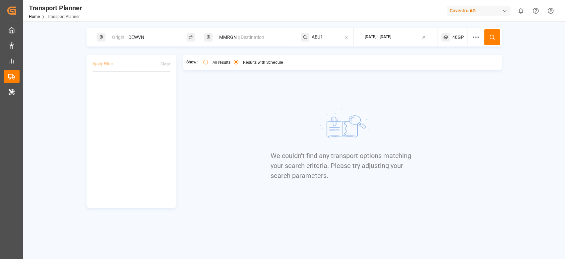
click at [443, 37] on icon at bounding box center [445, 37] width 8 height 8
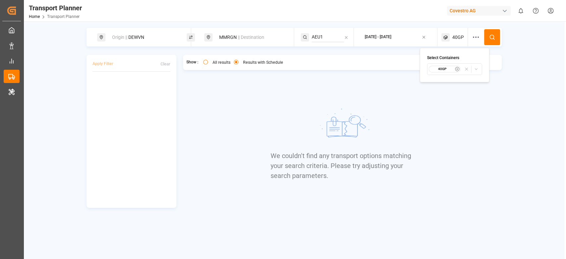
click at [447, 66] on div "40GP" at bounding box center [445, 69] width 32 height 7
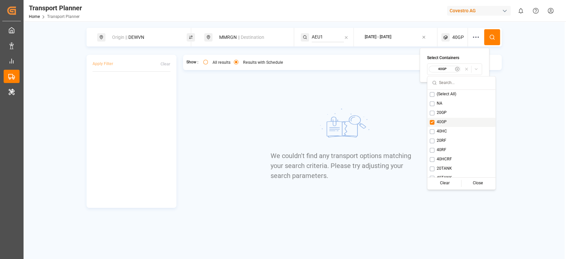
click at [443, 121] on span "40GP" at bounding box center [442, 122] width 10 height 6
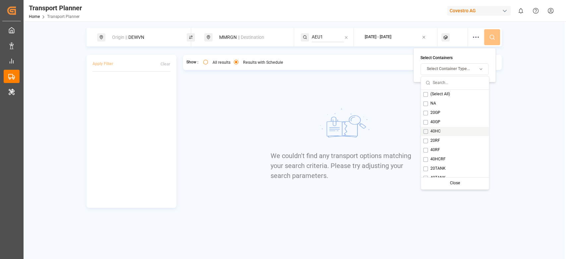
click at [439, 127] on div "40HC" at bounding box center [455, 131] width 68 height 9
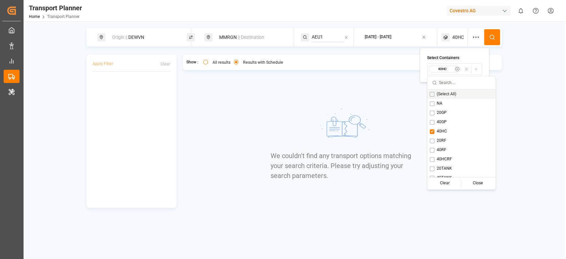
click at [492, 39] on icon at bounding box center [492, 37] width 6 height 6
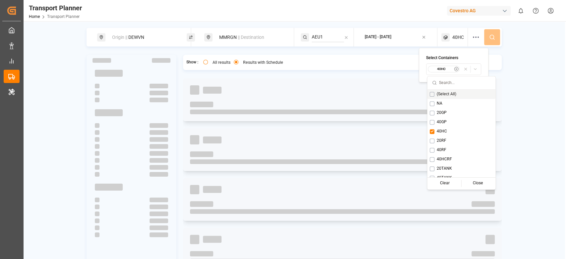
click at [492, 39] on div "Origin || DEWVN MMRGN || Destination AEU1 2025-09-08 - 2026-01-31 40HC" at bounding box center [294, 37] width 415 height 19
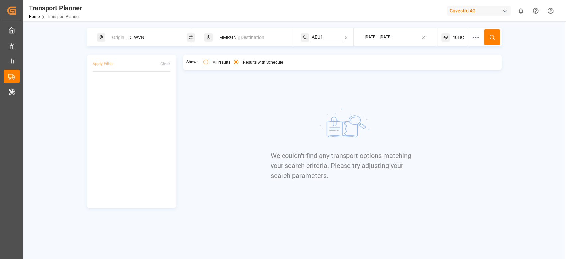
click at [456, 39] on span "40HC" at bounding box center [458, 37] width 12 height 7
click at [452, 71] on small "40HC" at bounding box center [442, 69] width 23 height 5
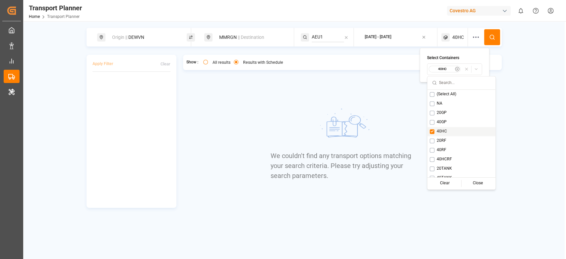
click at [441, 129] on span "40HC" at bounding box center [442, 131] width 10 height 6
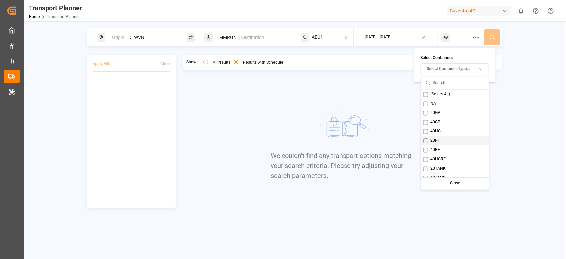
click at [435, 139] on span "20RF" at bounding box center [435, 141] width 10 height 6
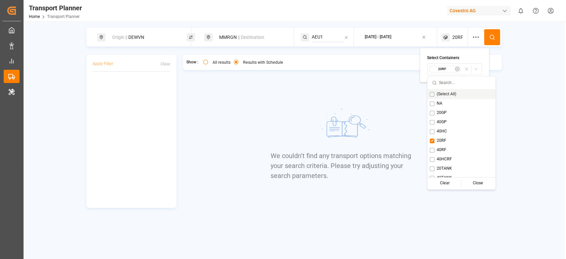
click at [491, 37] on icon at bounding box center [492, 37] width 6 height 6
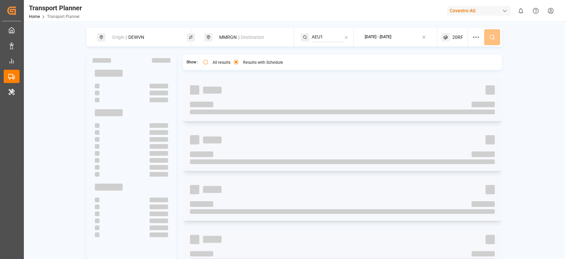
click at [491, 37] on div "Origin || DEWVN MMRGN || Destination AEU1 2025-09-08 - 2026-01-31 20RF" at bounding box center [294, 37] width 415 height 19
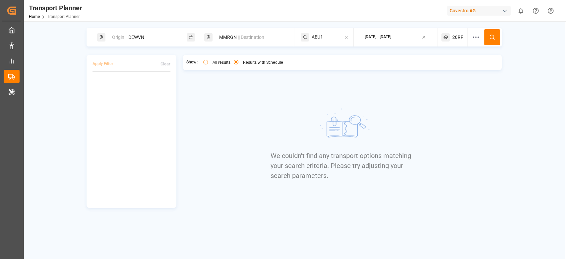
click at [459, 34] on span "20RF" at bounding box center [457, 37] width 11 height 7
click at [439, 67] on small "20RF" at bounding box center [442, 69] width 23 height 5
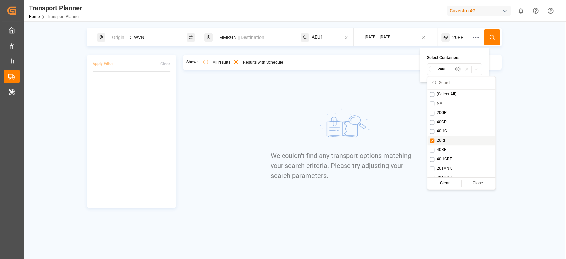
click at [438, 140] on span "20RF" at bounding box center [442, 141] width 10 height 6
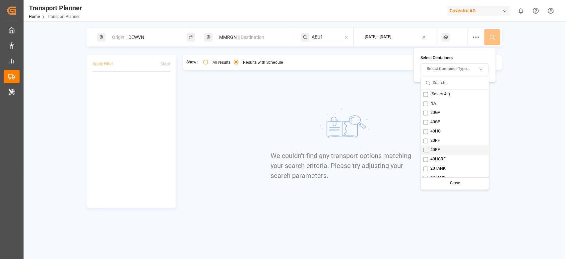
click at [434, 149] on span "40RF" at bounding box center [435, 150] width 10 height 6
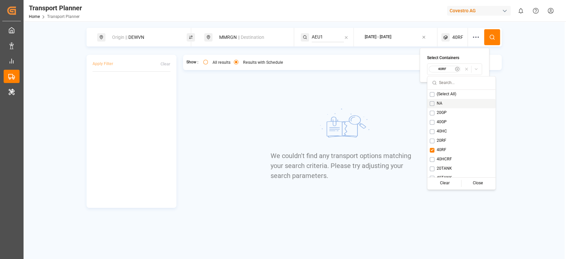
click at [491, 36] on icon at bounding box center [492, 37] width 6 height 6
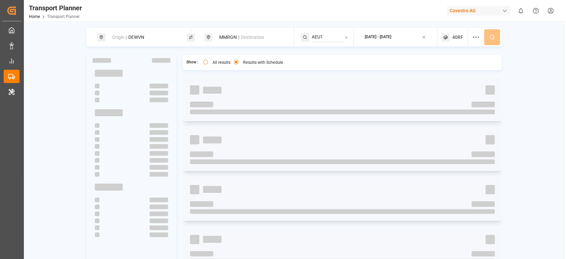
click at [491, 36] on div "Origin || DEWVN MMRGN || Destination AEU1 2025-09-08 - 2026-01-31 40RF" at bounding box center [294, 37] width 415 height 19
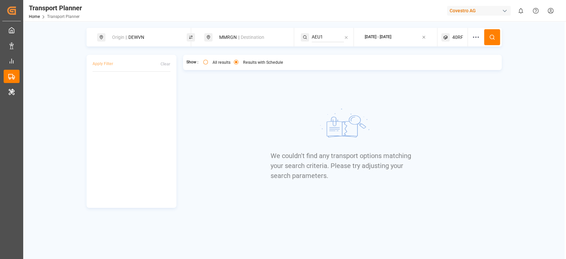
click at [460, 38] on span "40RF" at bounding box center [457, 37] width 11 height 7
click at [444, 69] on small "40RF" at bounding box center [442, 69] width 23 height 5
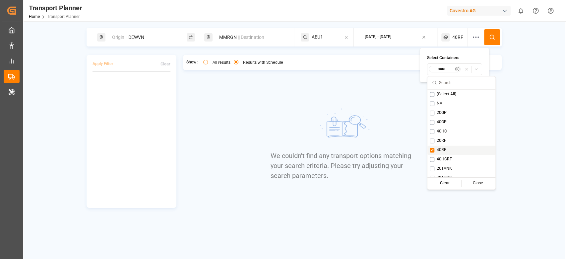
click at [440, 147] on span "40RF" at bounding box center [442, 150] width 10 height 6
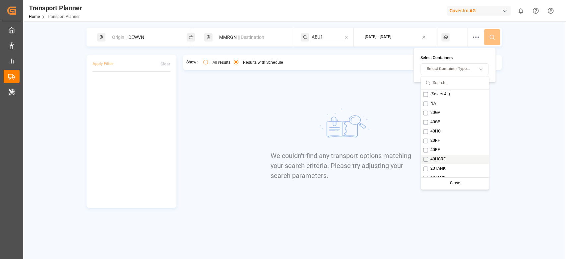
click at [437, 159] on span "40HCRF" at bounding box center [437, 159] width 15 height 6
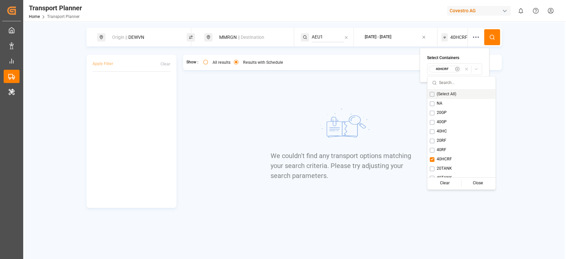
click at [491, 41] on button at bounding box center [492, 37] width 16 height 16
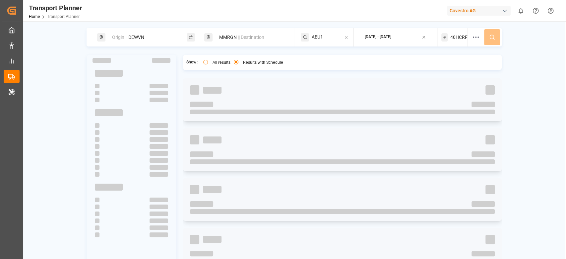
click at [491, 41] on div "Origin || DEWVN MMRGN || Destination AEU1 2025-09-08 - 2026-01-31 40HCRF" at bounding box center [294, 37] width 415 height 19
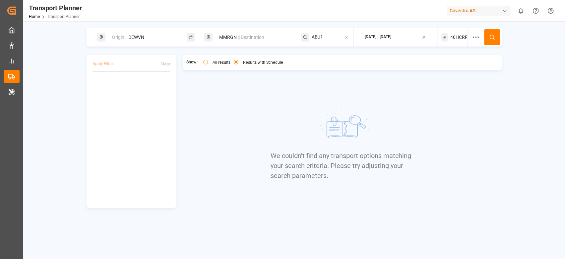
click at [454, 31] on div "40HCRF" at bounding box center [454, 37] width 27 height 19
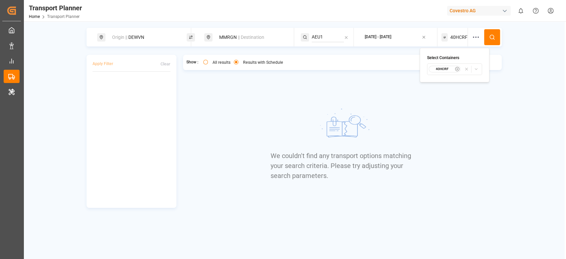
click at [445, 73] on button "40HCRF" at bounding box center [454, 69] width 55 height 12
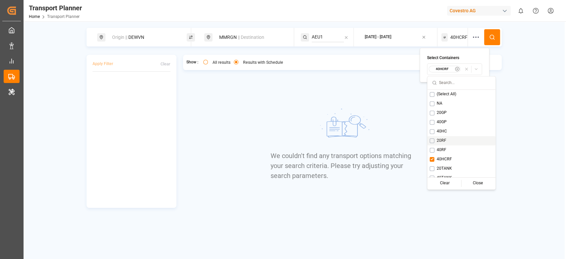
scroll to position [5, 0]
click at [441, 162] on span "20TANK" at bounding box center [444, 163] width 15 height 6
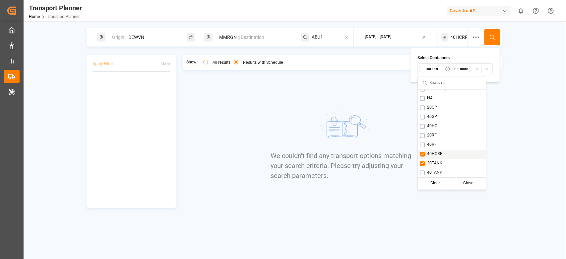
click at [438, 151] on span "40HCRF" at bounding box center [434, 154] width 15 height 6
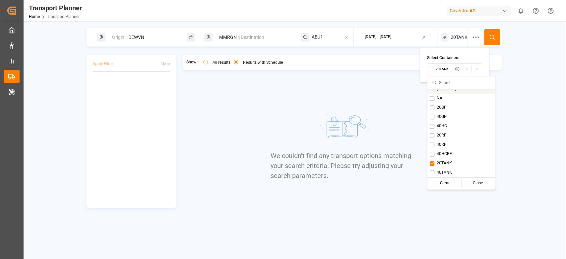
click at [495, 32] on button at bounding box center [492, 37] width 16 height 16
click at [495, 32] on div "Origin || DEWVN MMRGN || Destination AEU1 2025-09-08 - 2026-01-31 20TANK" at bounding box center [294, 37] width 415 height 19
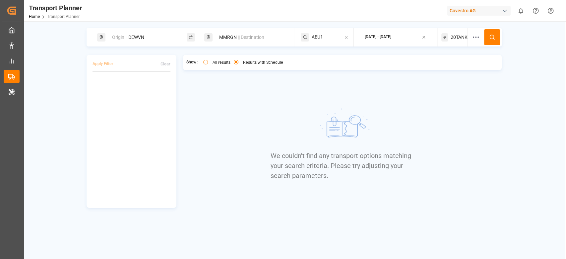
click at [453, 37] on span "20TANK" at bounding box center [459, 37] width 17 height 7
click at [443, 68] on small "20TANK" at bounding box center [442, 69] width 23 height 5
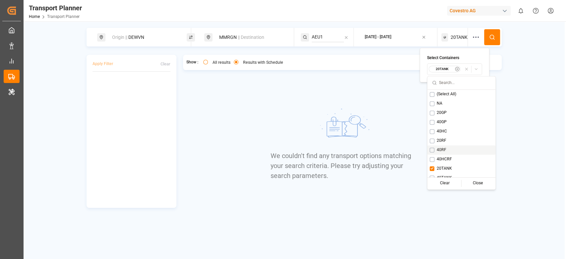
scroll to position [5, 0]
click at [438, 172] on span "40TANK" at bounding box center [444, 172] width 15 height 6
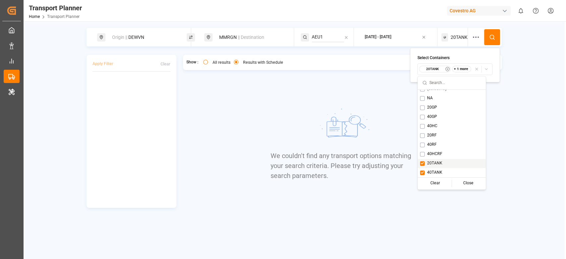
click at [437, 162] on span "20TANK" at bounding box center [434, 163] width 15 height 6
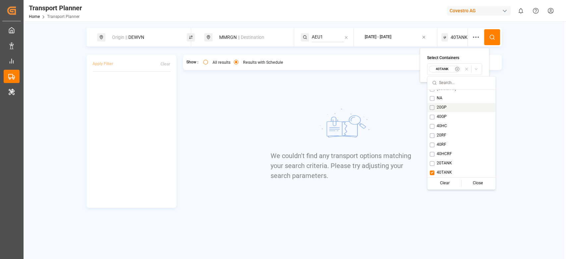
click at [493, 36] on icon at bounding box center [492, 37] width 6 height 6
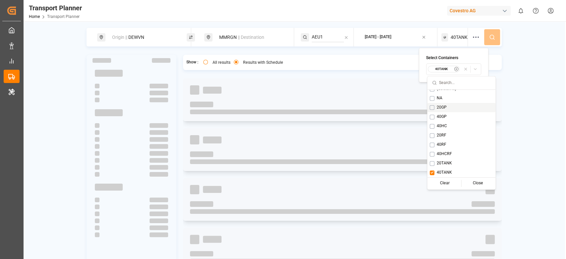
click at [493, 36] on div "Origin || DEWVN MMRGN || Destination AEU1 2025-09-08 - 2026-01-31 40TANK" at bounding box center [294, 37] width 415 height 19
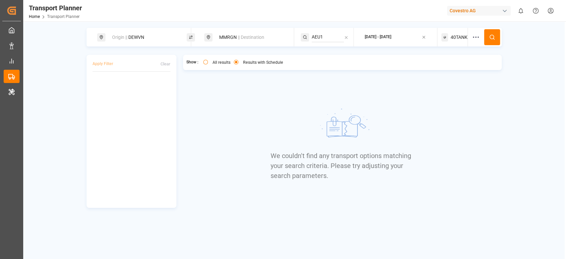
click at [235, 169] on div "Show : all All results Results with Schedule We couldn't find any transport opt…" at bounding box center [342, 131] width 319 height 153
click at [251, 76] on div "Show : all All results Results with Schedule We couldn't find any transport opt…" at bounding box center [342, 131] width 319 height 153
